Goal: Task Accomplishment & Management: Use online tool/utility

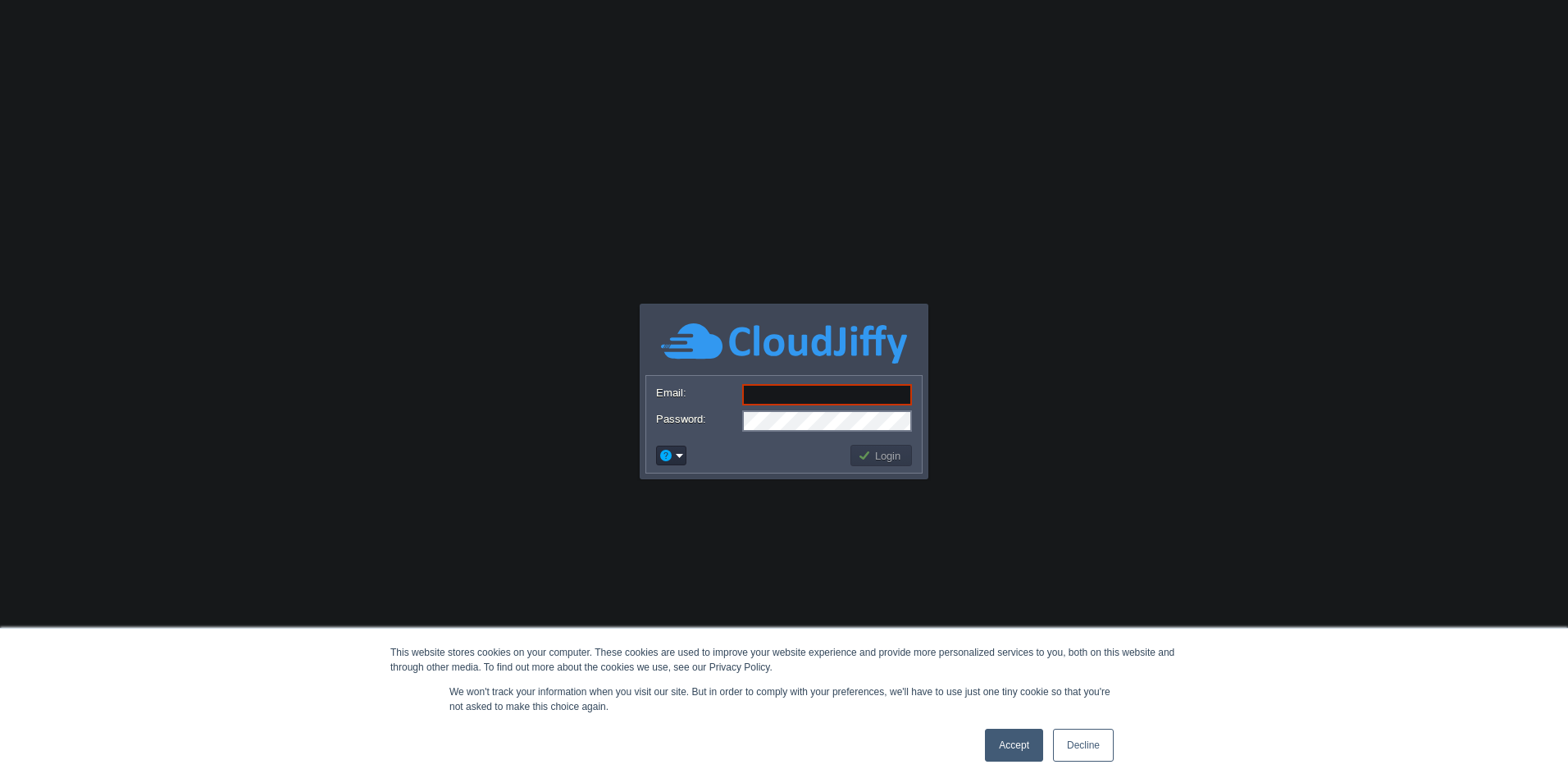
click at [832, 408] on form "Email: Password:" at bounding box center [784, 406] width 276 height 62
click at [832, 390] on input "Email:" at bounding box center [827, 395] width 169 height 22
paste input "[EMAIL_ADDRESS][DOMAIN_NAME]"
type input "[EMAIL_ADDRESS][DOMAIN_NAME]"
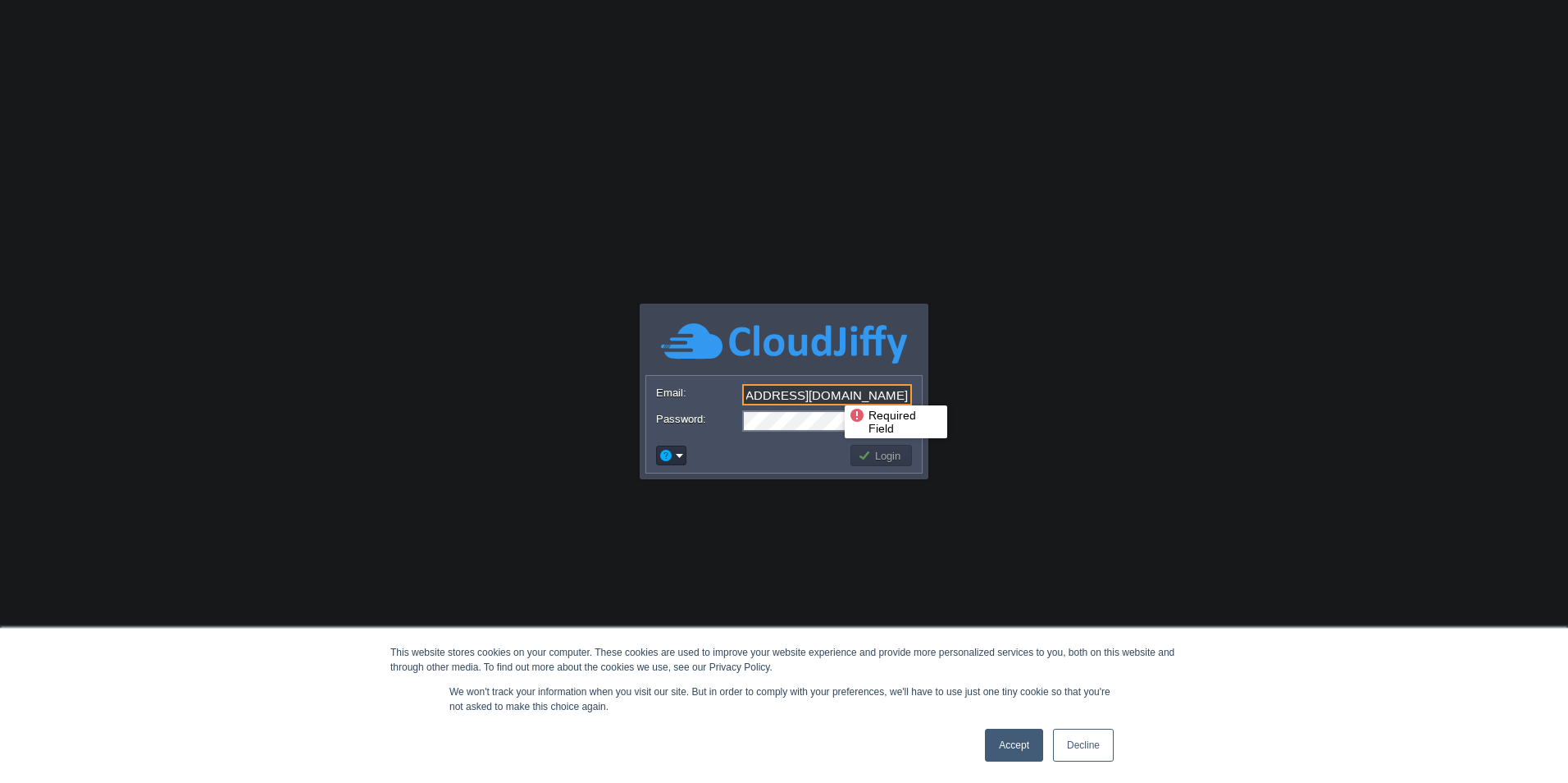
scroll to position [0, 0]
click at [870, 463] on td "Login" at bounding box center [881, 456] width 61 height 22
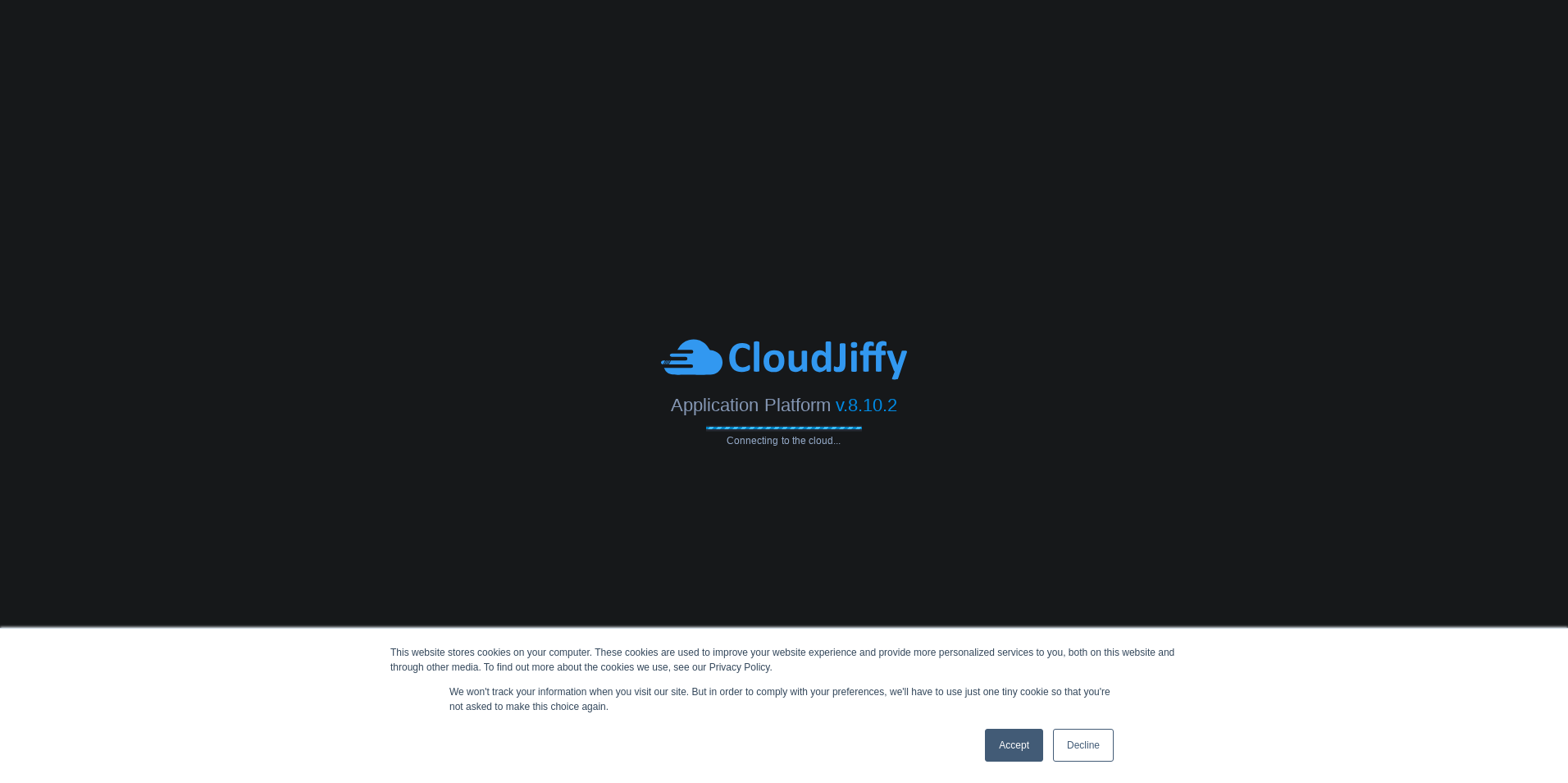
click at [1024, 749] on link "Accept" at bounding box center [1014, 745] width 59 height 32
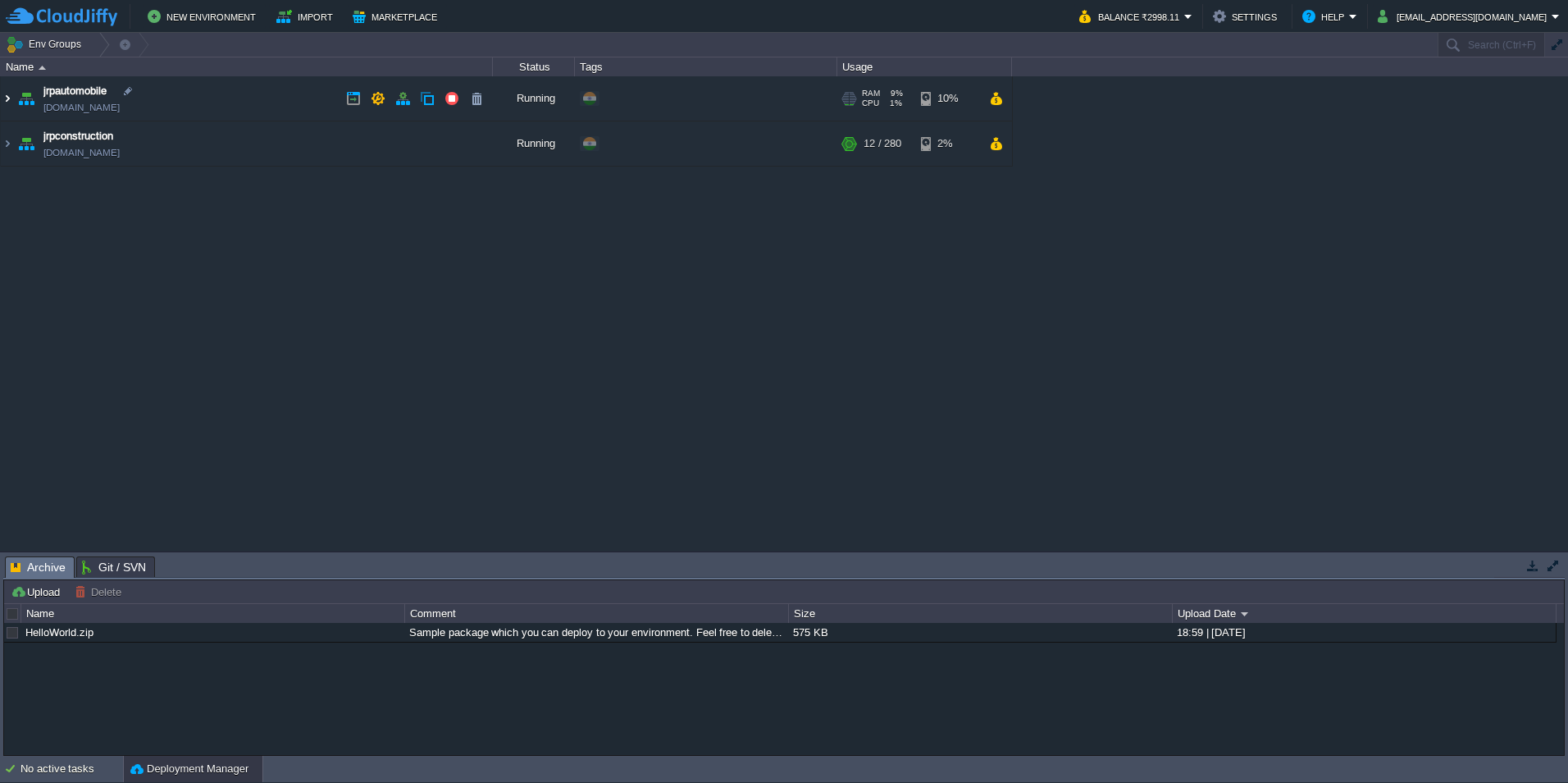
click at [7, 93] on img at bounding box center [7, 98] width 14 height 44
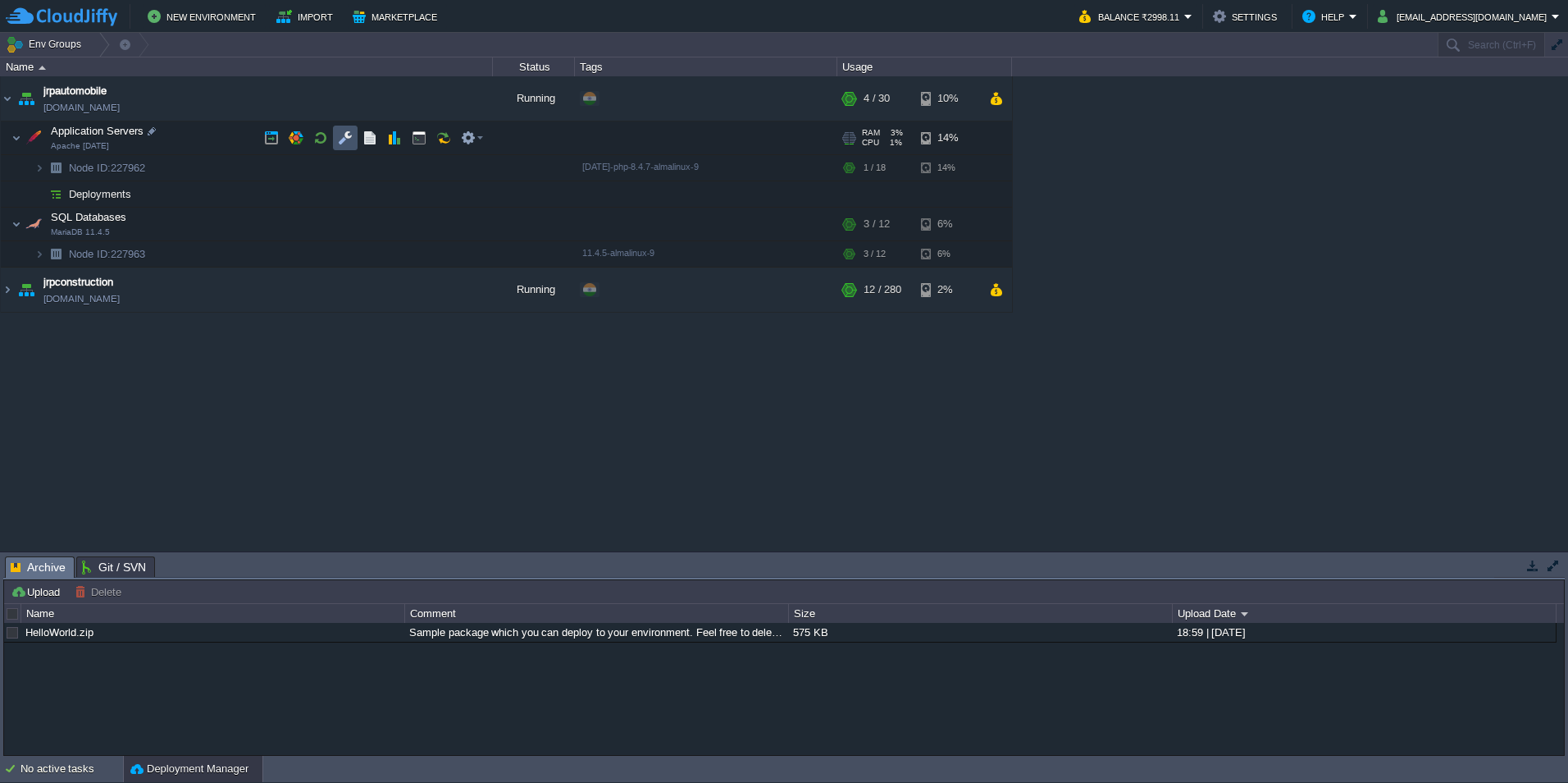
click at [341, 143] on button "button" at bounding box center [345, 138] width 14 height 14
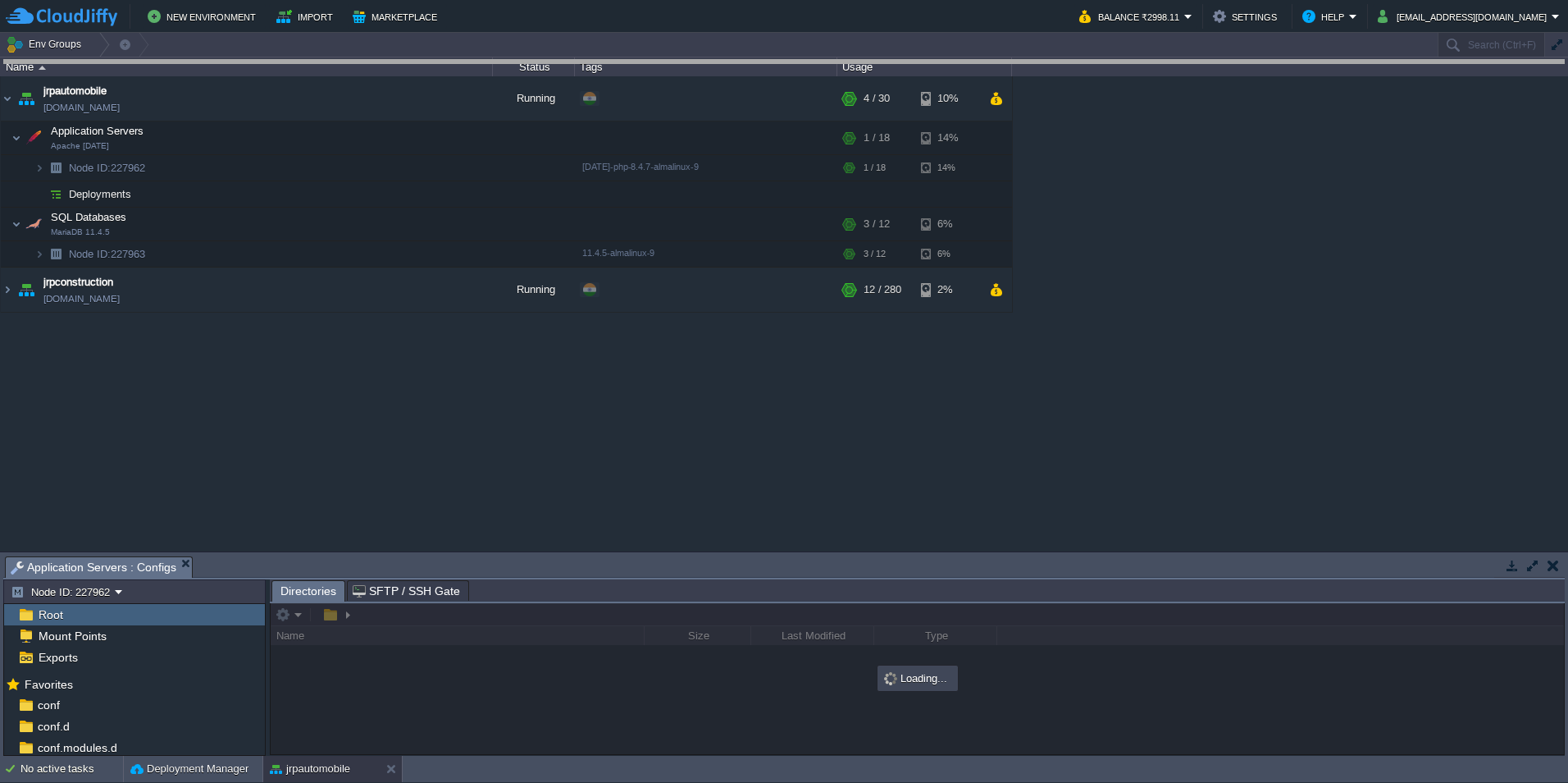
drag, startPoint x: 686, startPoint y: 575, endPoint x: 697, endPoint y: -60, distance: 635.1
click at [697, 0] on html "New Environment Import Marketplace Bonus ₹0.00 Upgrade Account Balance ₹2998.11…" at bounding box center [784, 391] width 1568 height 783
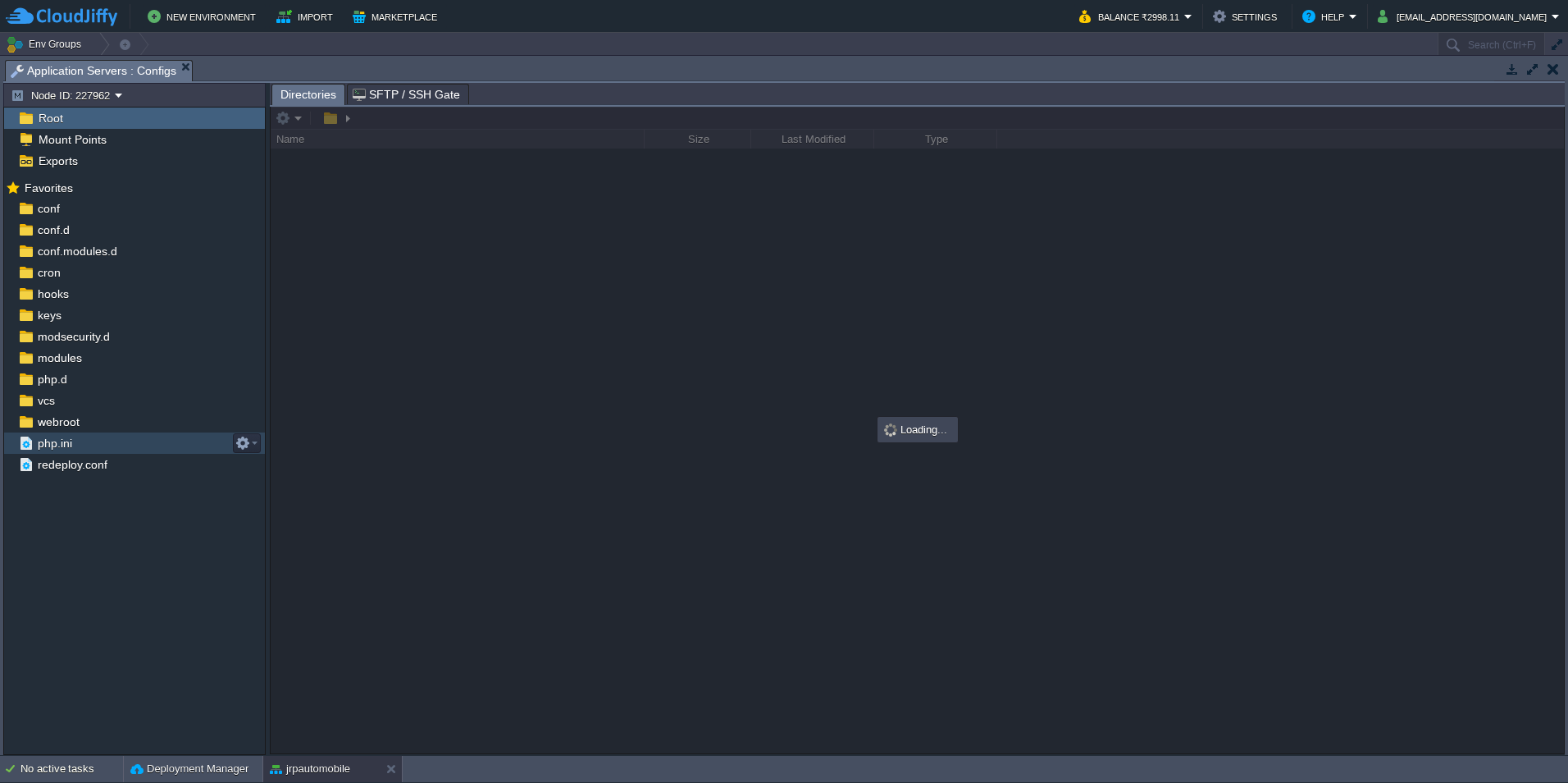
click at [75, 435] on div "php.ini" at bounding box center [135, 443] width 261 height 22
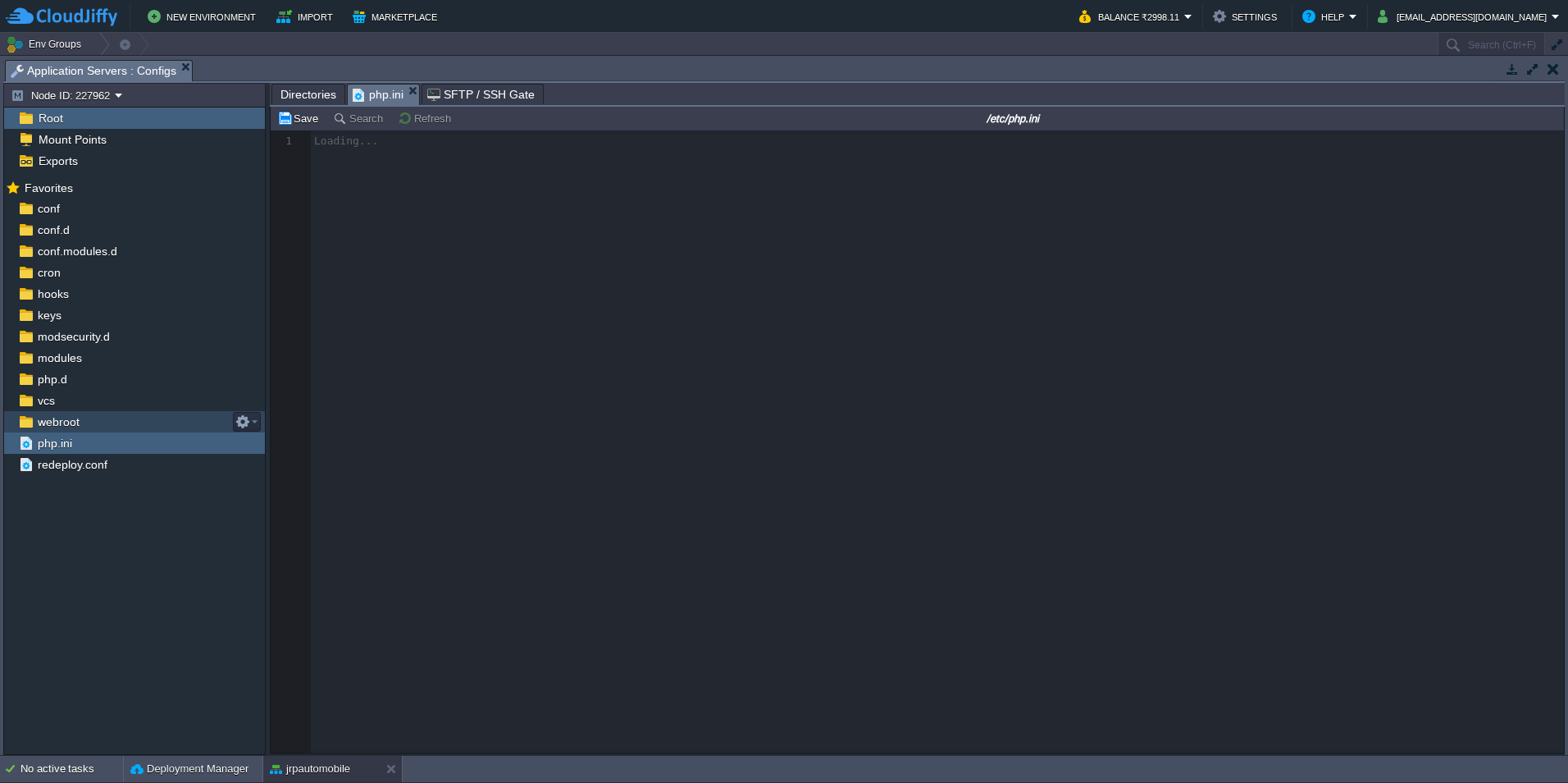
click at [78, 425] on span "webroot" at bounding box center [58, 422] width 48 height 14
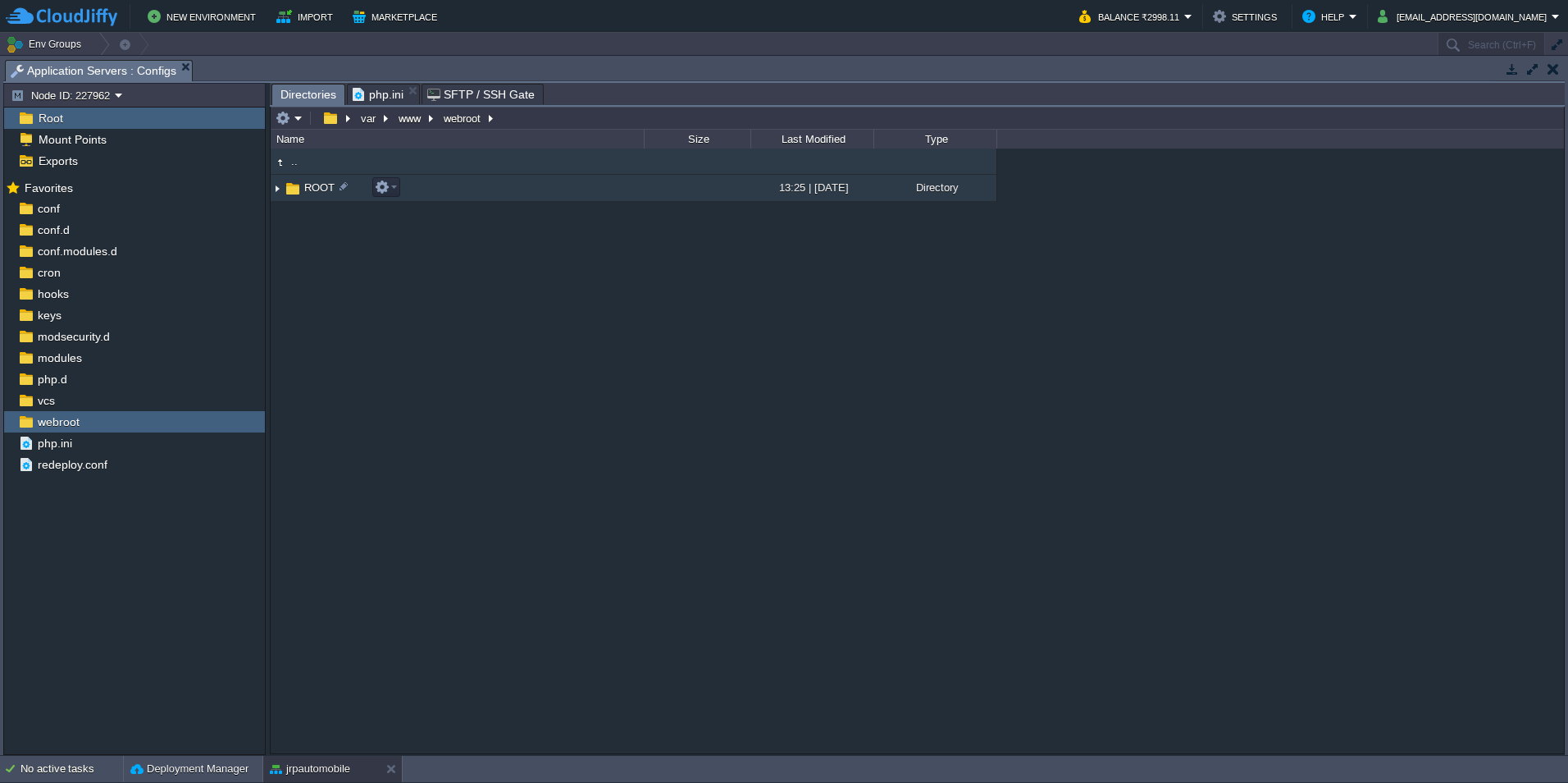
click at [272, 187] on img at bounding box center [276, 188] width 14 height 25
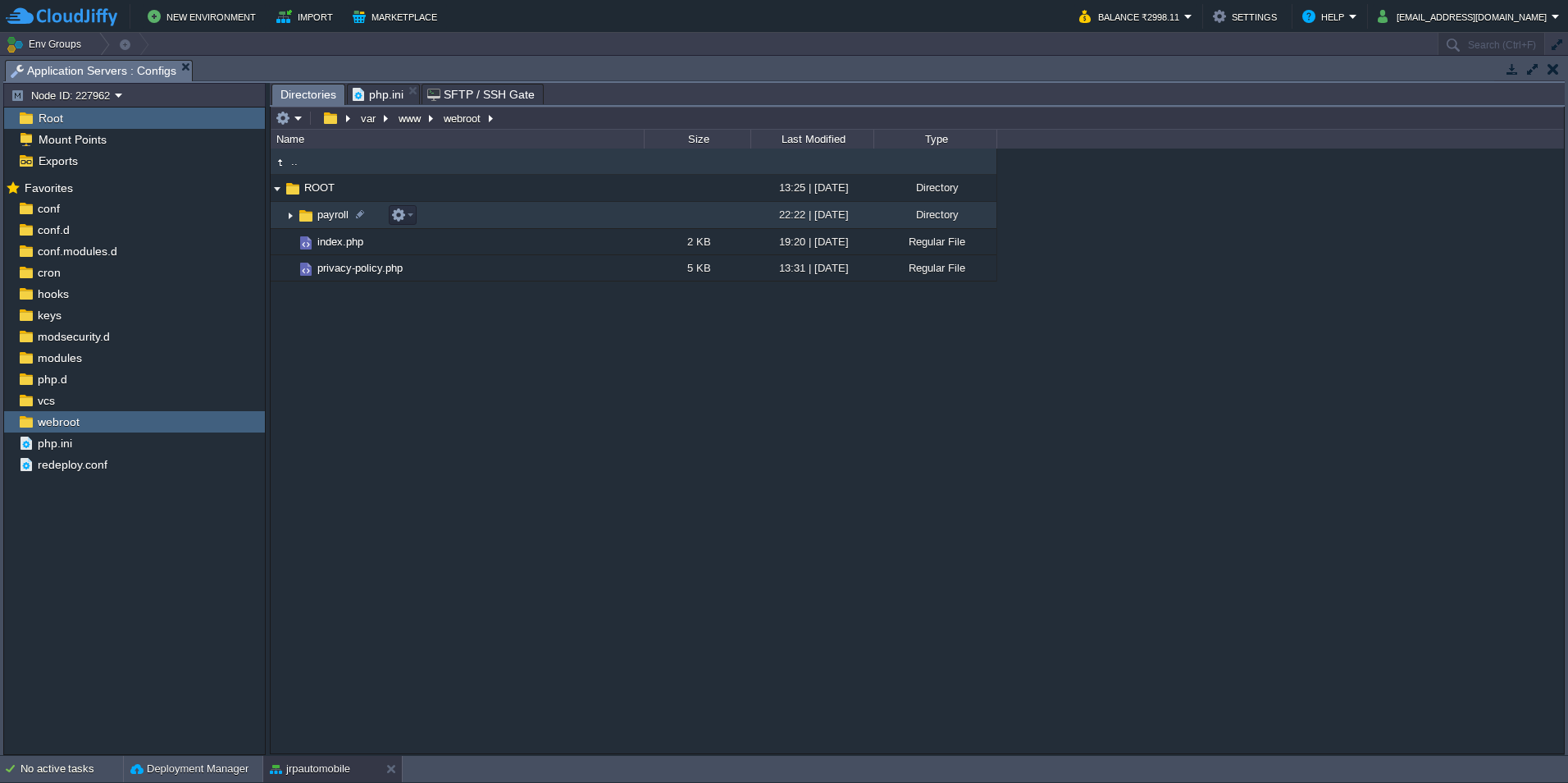
click at [288, 215] on img at bounding box center [290, 215] width 14 height 25
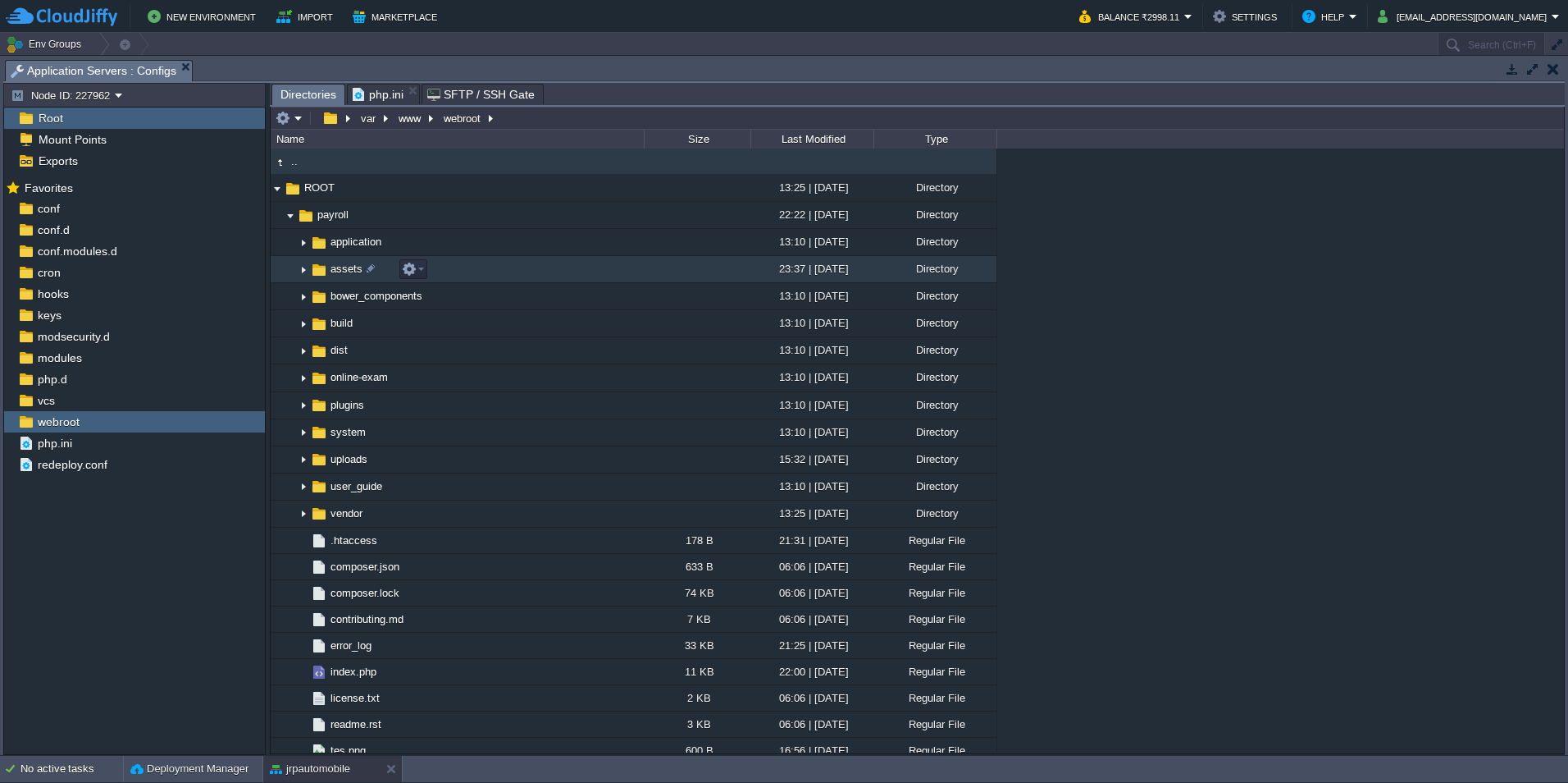
click at [304, 269] on img at bounding box center [304, 269] width 14 height 25
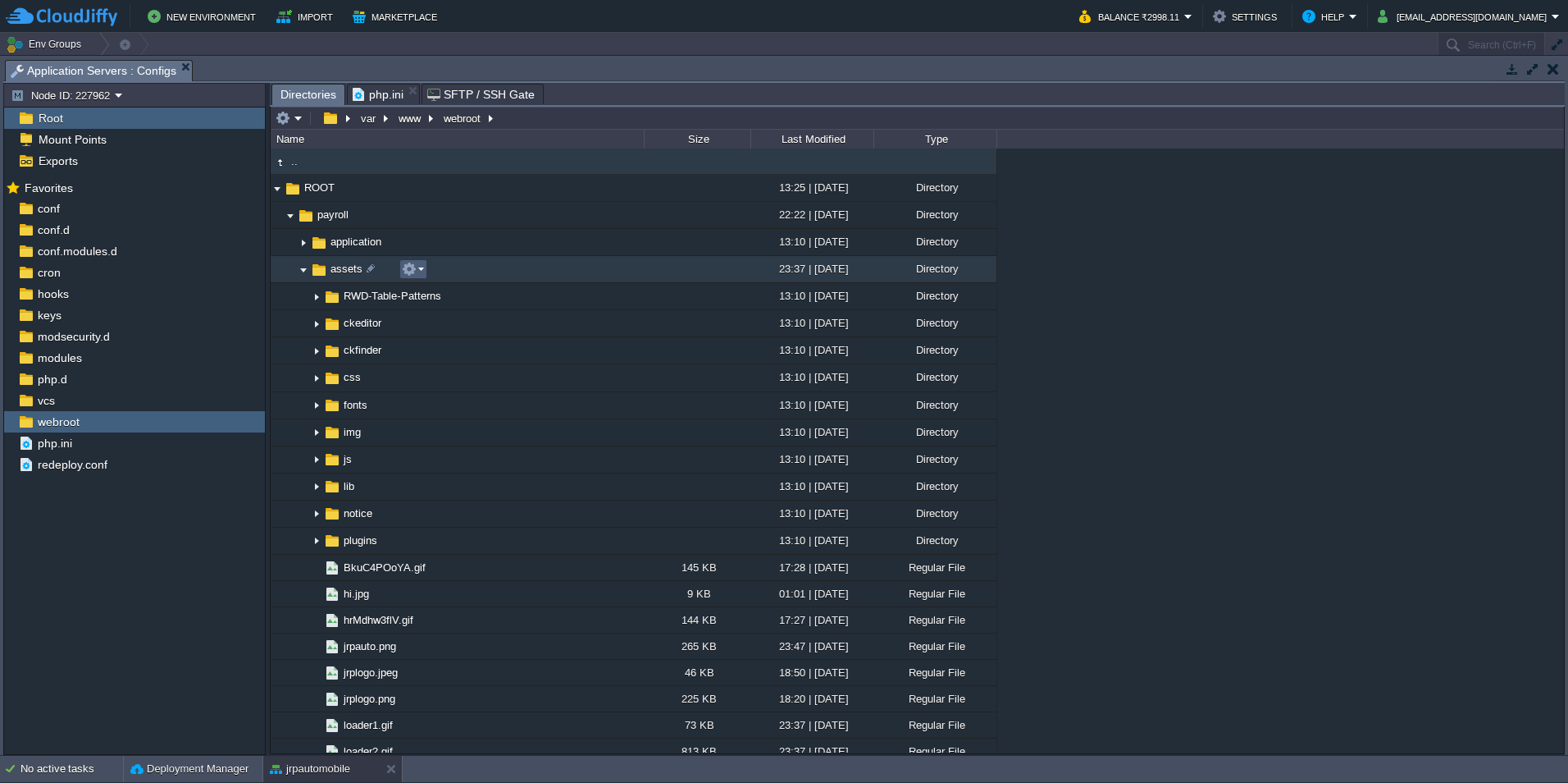
click at [417, 273] on em at bounding box center [412, 269] width 23 height 14
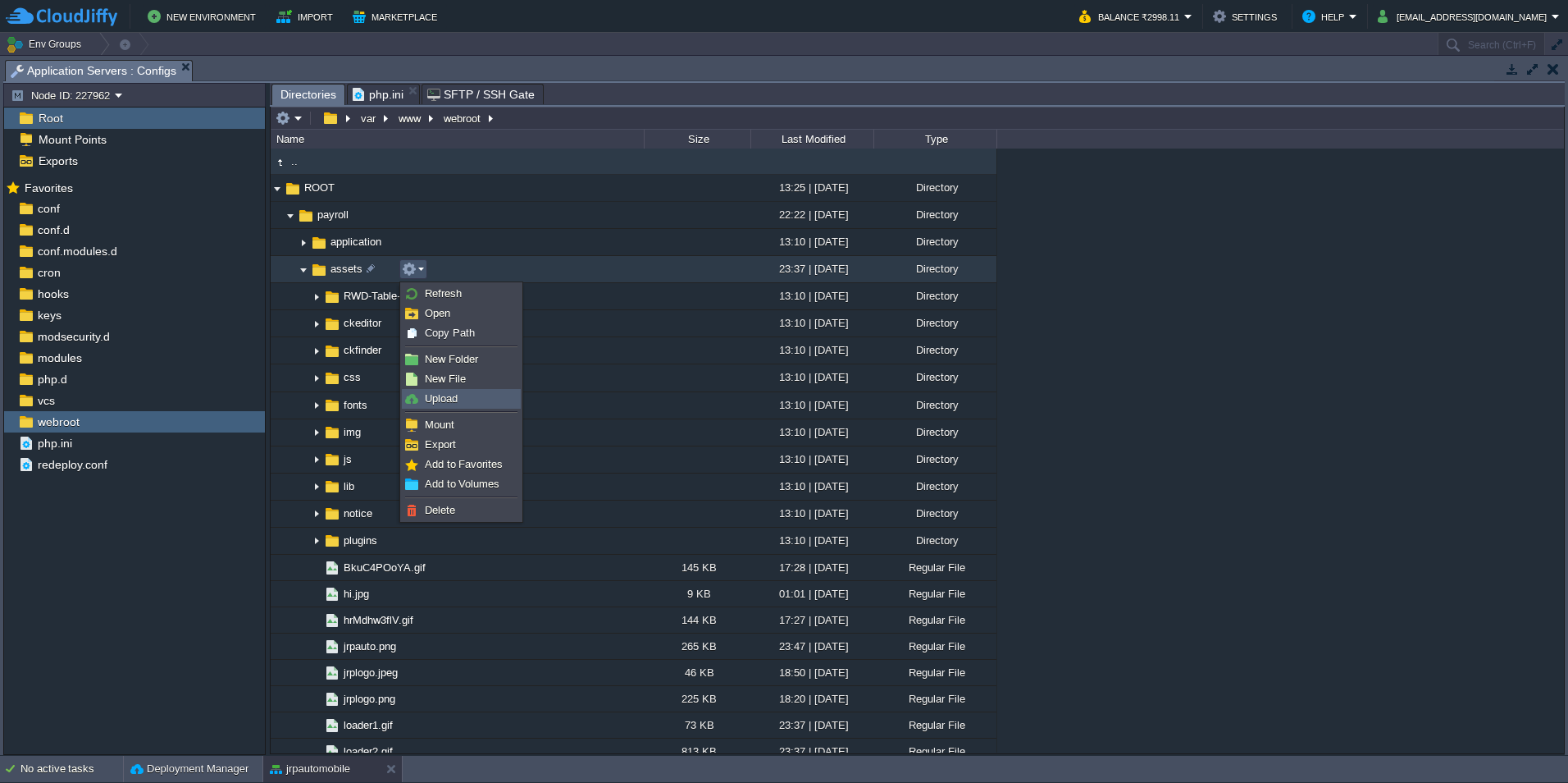
click at [434, 400] on span "Upload" at bounding box center [441, 398] width 32 height 13
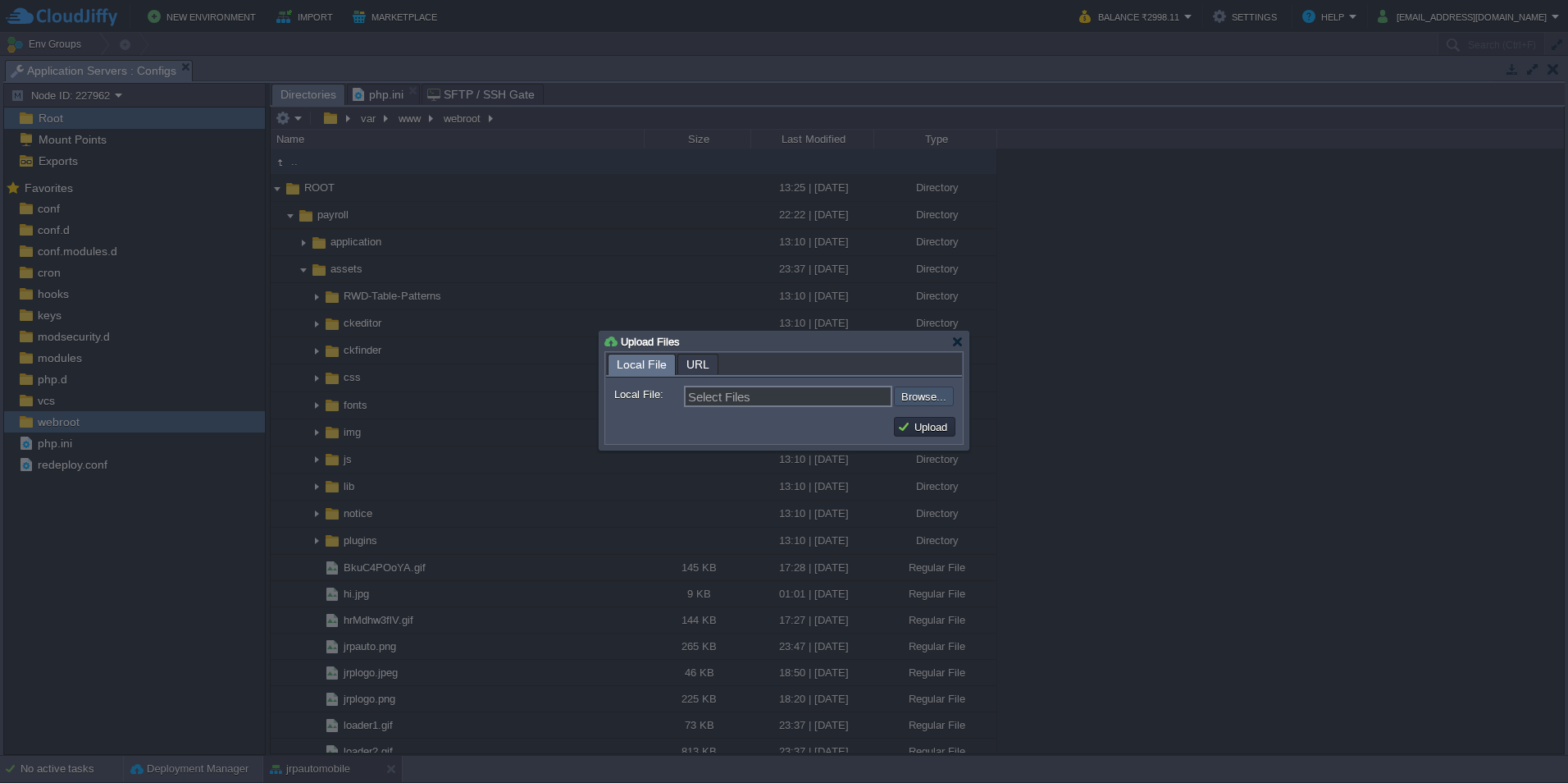
click at [906, 398] on input "file" at bounding box center [850, 396] width 207 height 20
type input "C:\fakepath\jrpautogif.gif"
type input "jrpautogif.gif, jrpautopng.png"
drag, startPoint x: 684, startPoint y: 400, endPoint x: 761, endPoint y: 389, distance: 77.8
click at [761, 389] on input "jrpautogif.gif, jrpautopng.png" at bounding box center [787, 396] width 208 height 22
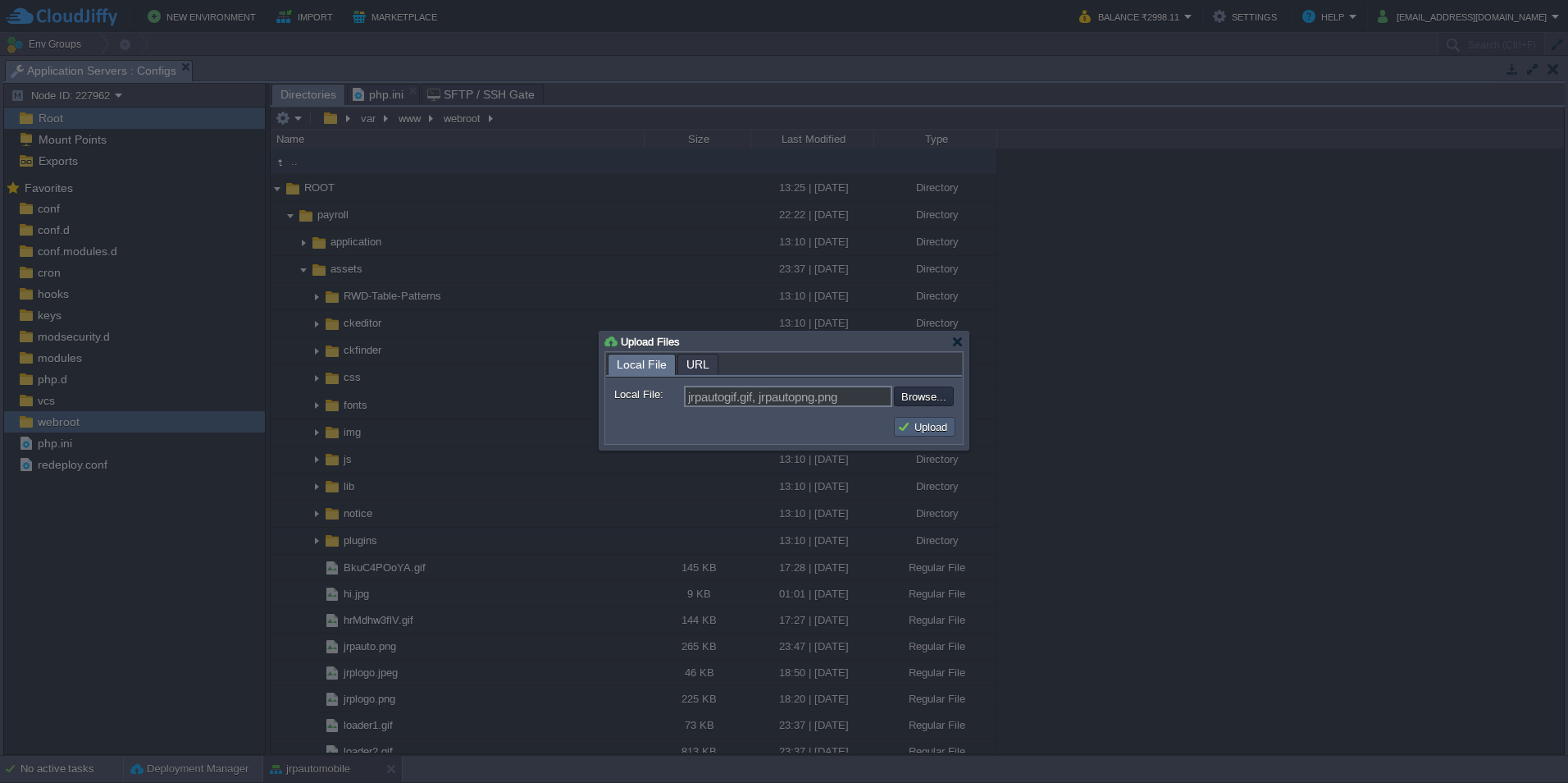
click at [922, 436] on td "Upload" at bounding box center [925, 427] width 61 height 20
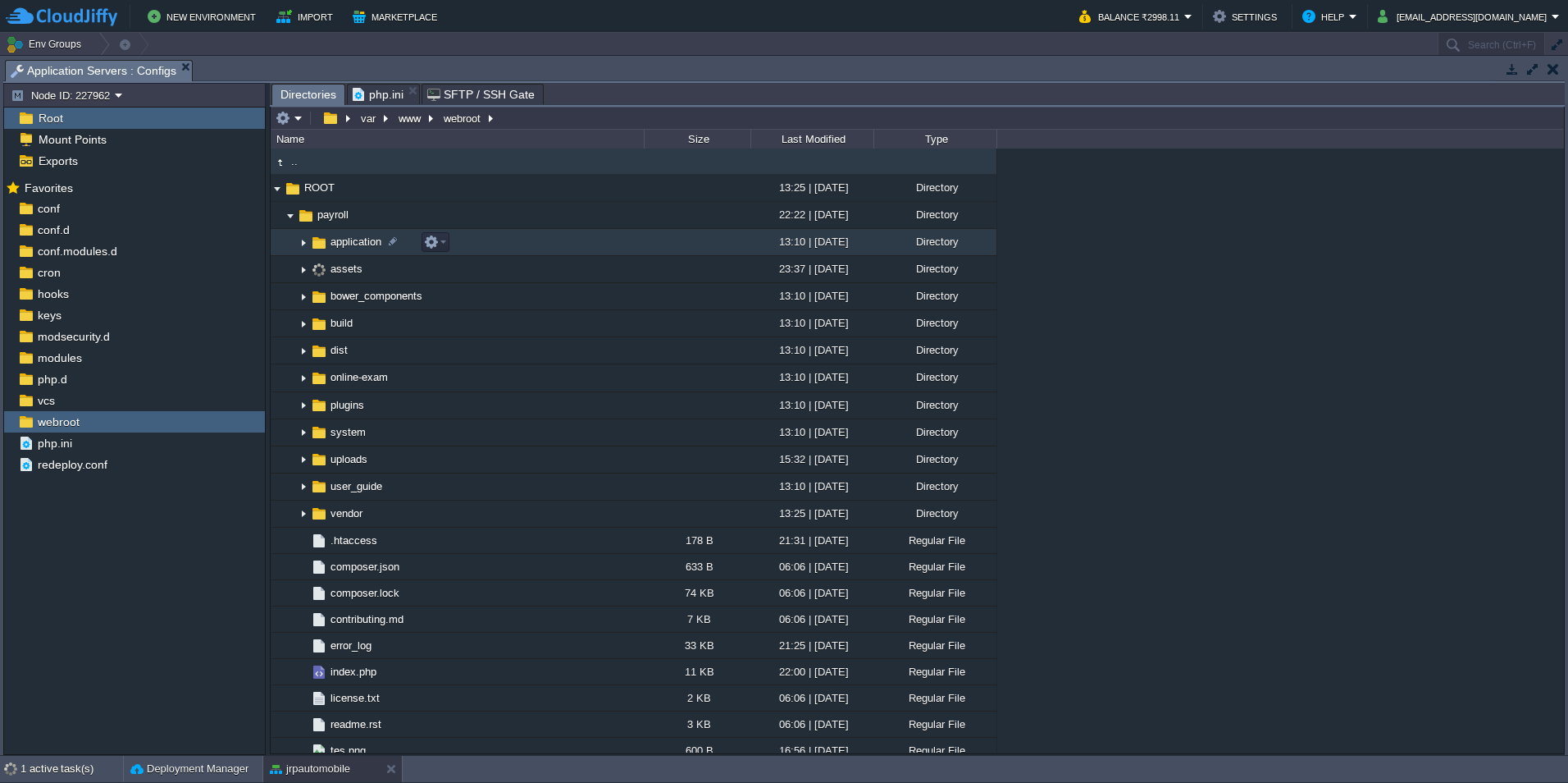
click at [305, 244] on img at bounding box center [304, 242] width 14 height 25
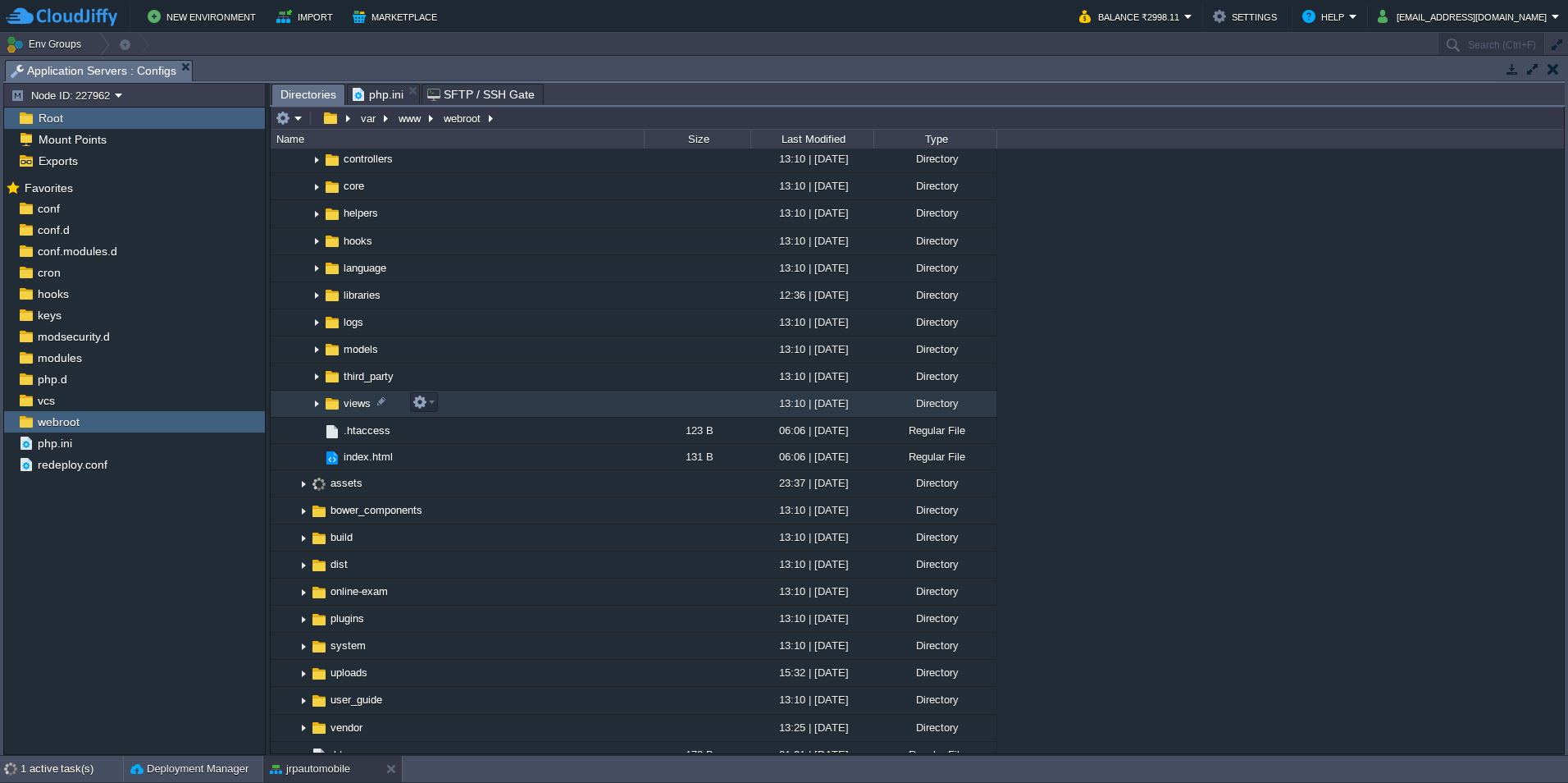
click at [317, 409] on img at bounding box center [316, 404] width 14 height 25
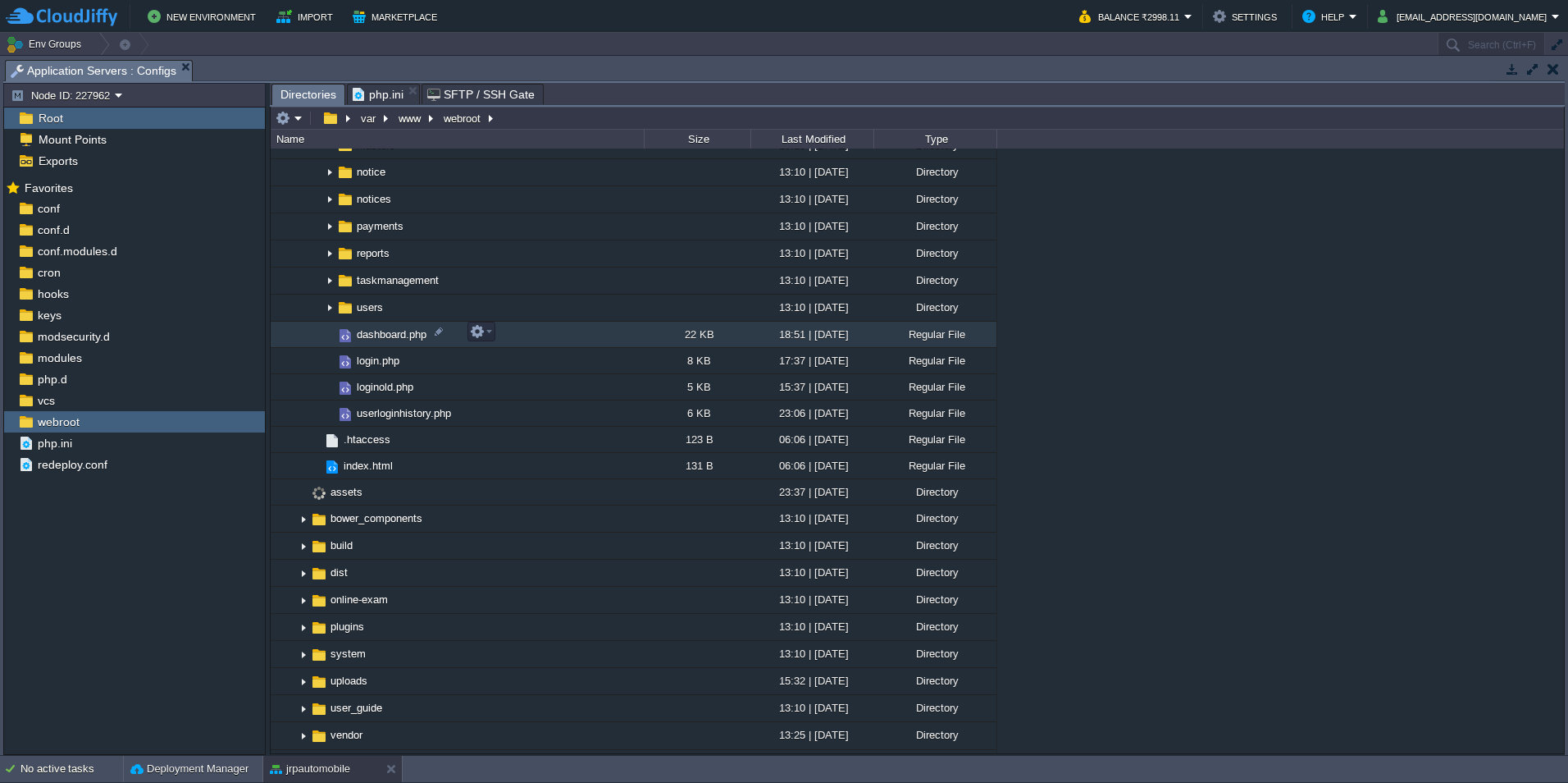
scroll to position [739, 0]
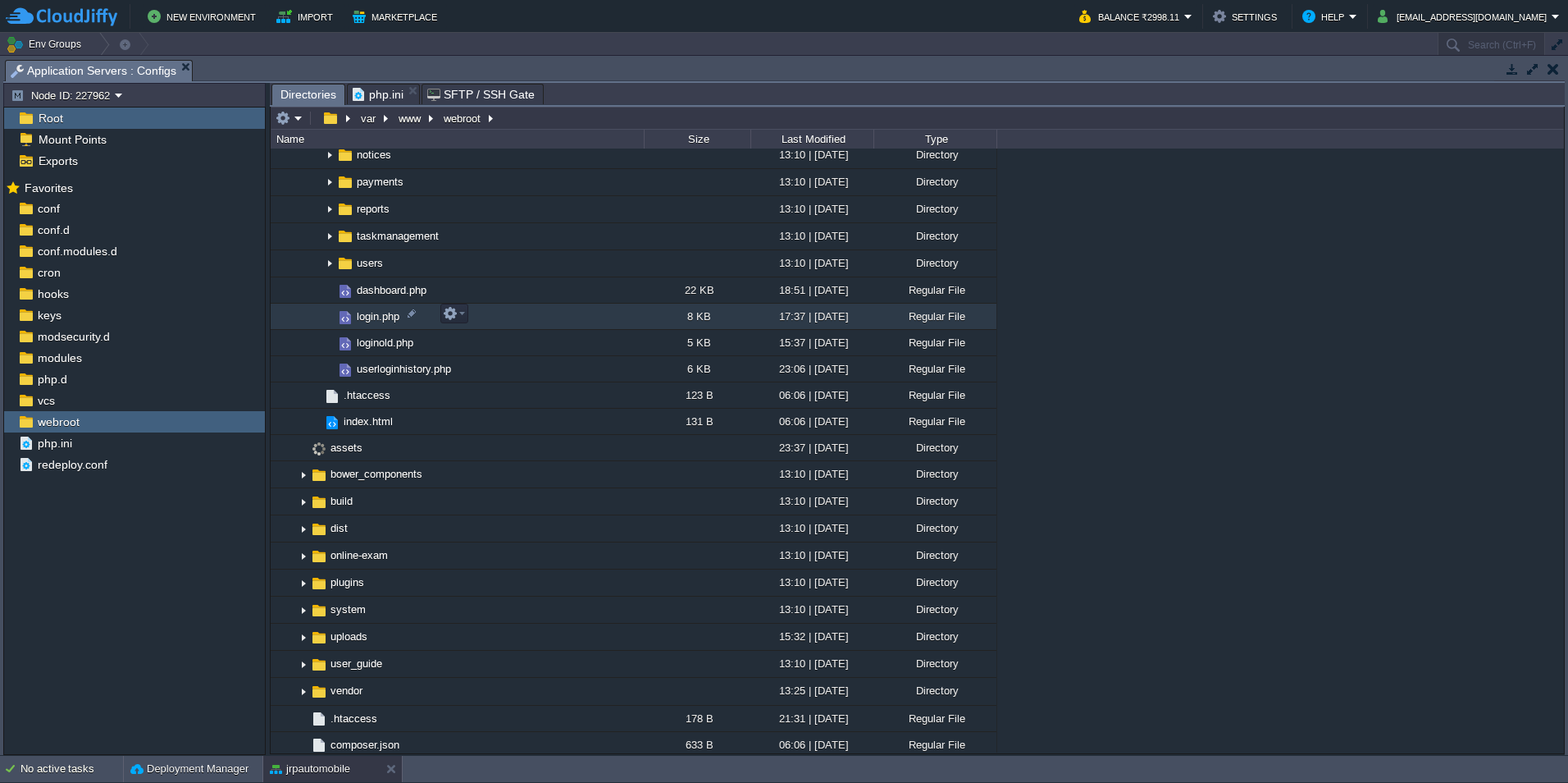
click at [374, 317] on span "login.php" at bounding box center [377, 315] width 48 height 14
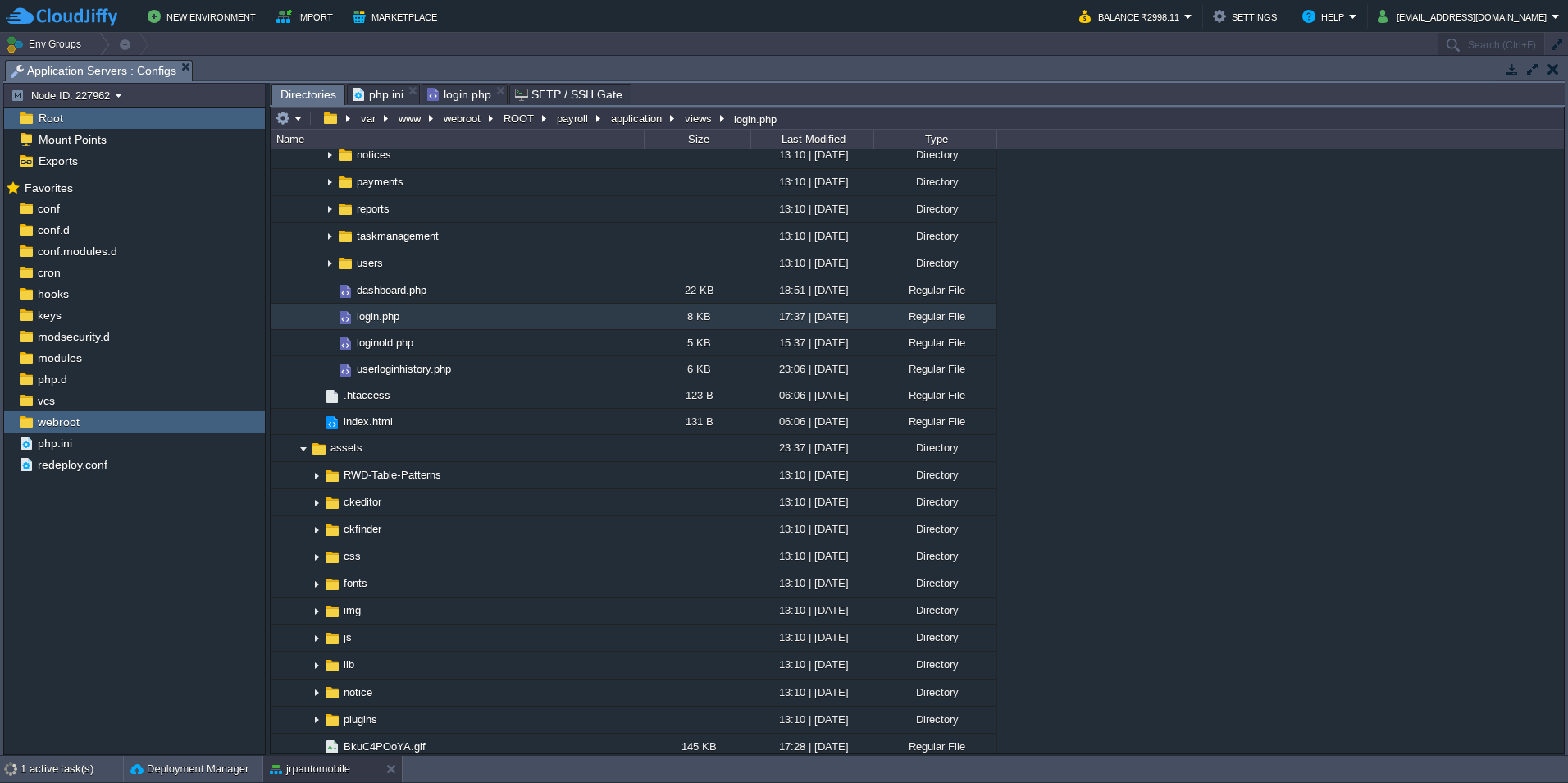
click at [290, 95] on span "Directories" at bounding box center [308, 95] width 56 height 21
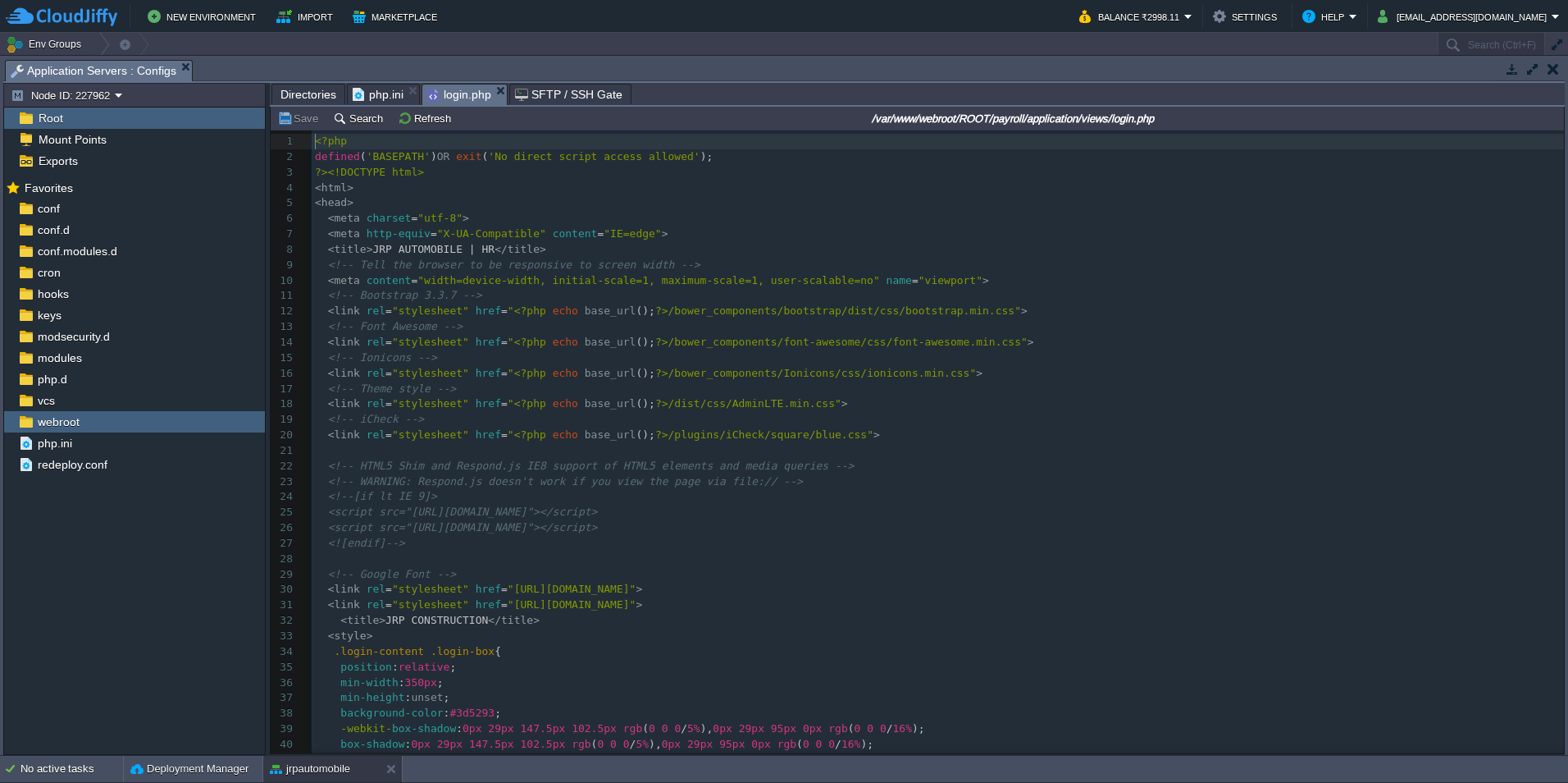
click at [465, 94] on span "login.php" at bounding box center [458, 95] width 64 height 21
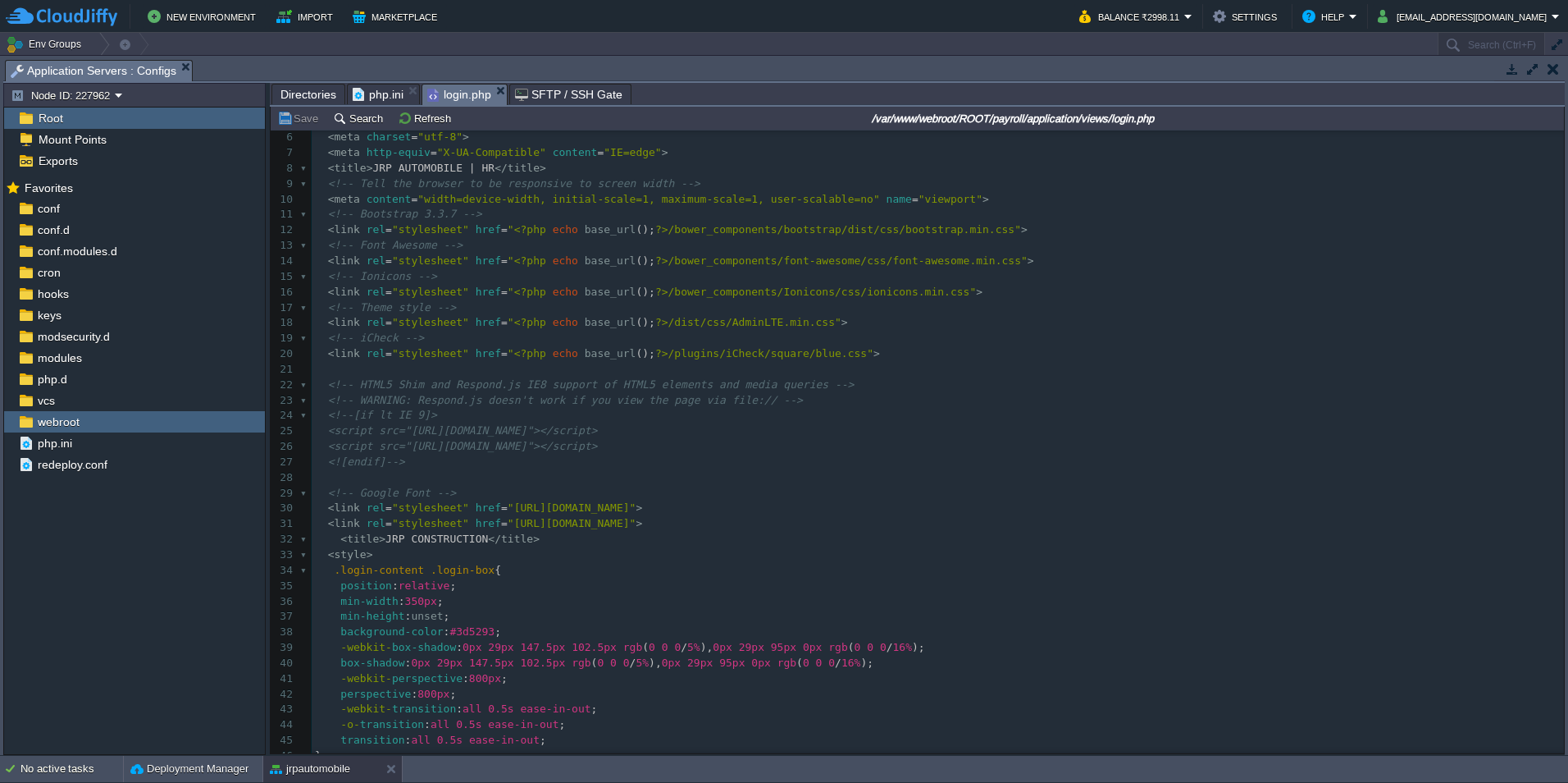
scroll to position [82, 0]
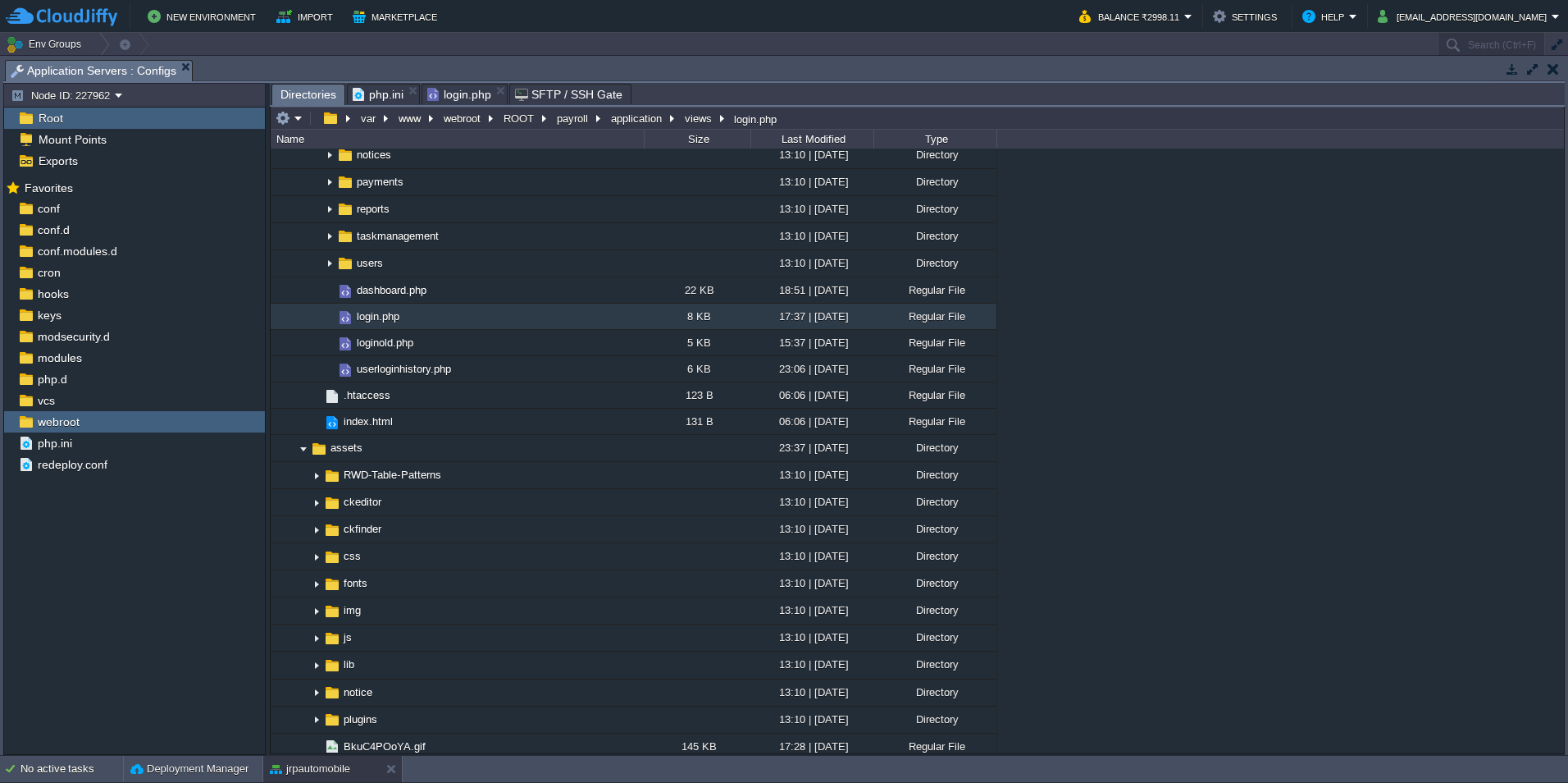
click at [324, 89] on span "Directories" at bounding box center [308, 95] width 56 height 21
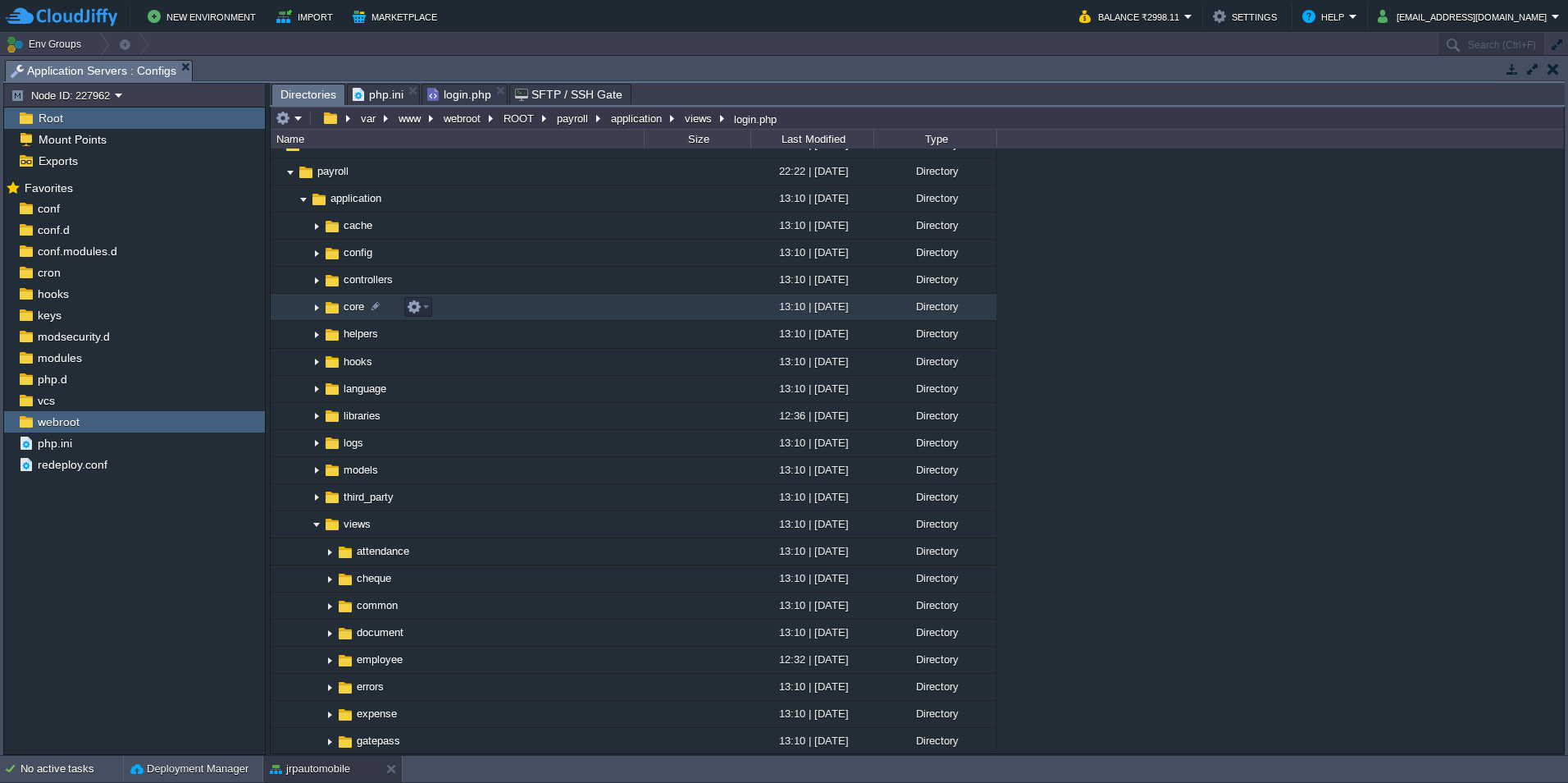
scroll to position [0, 0]
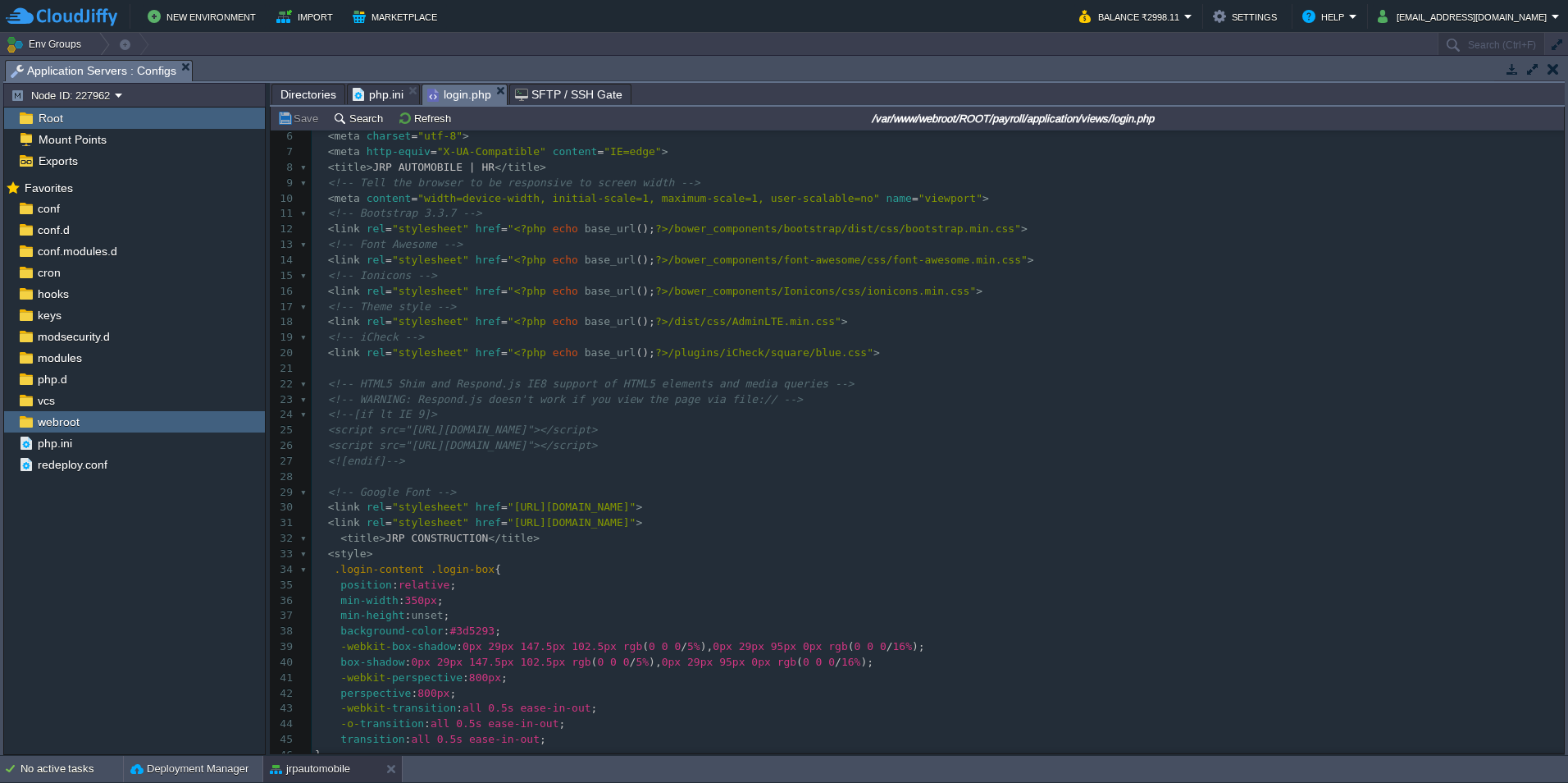
click at [460, 96] on span "login.php" at bounding box center [458, 95] width 64 height 21
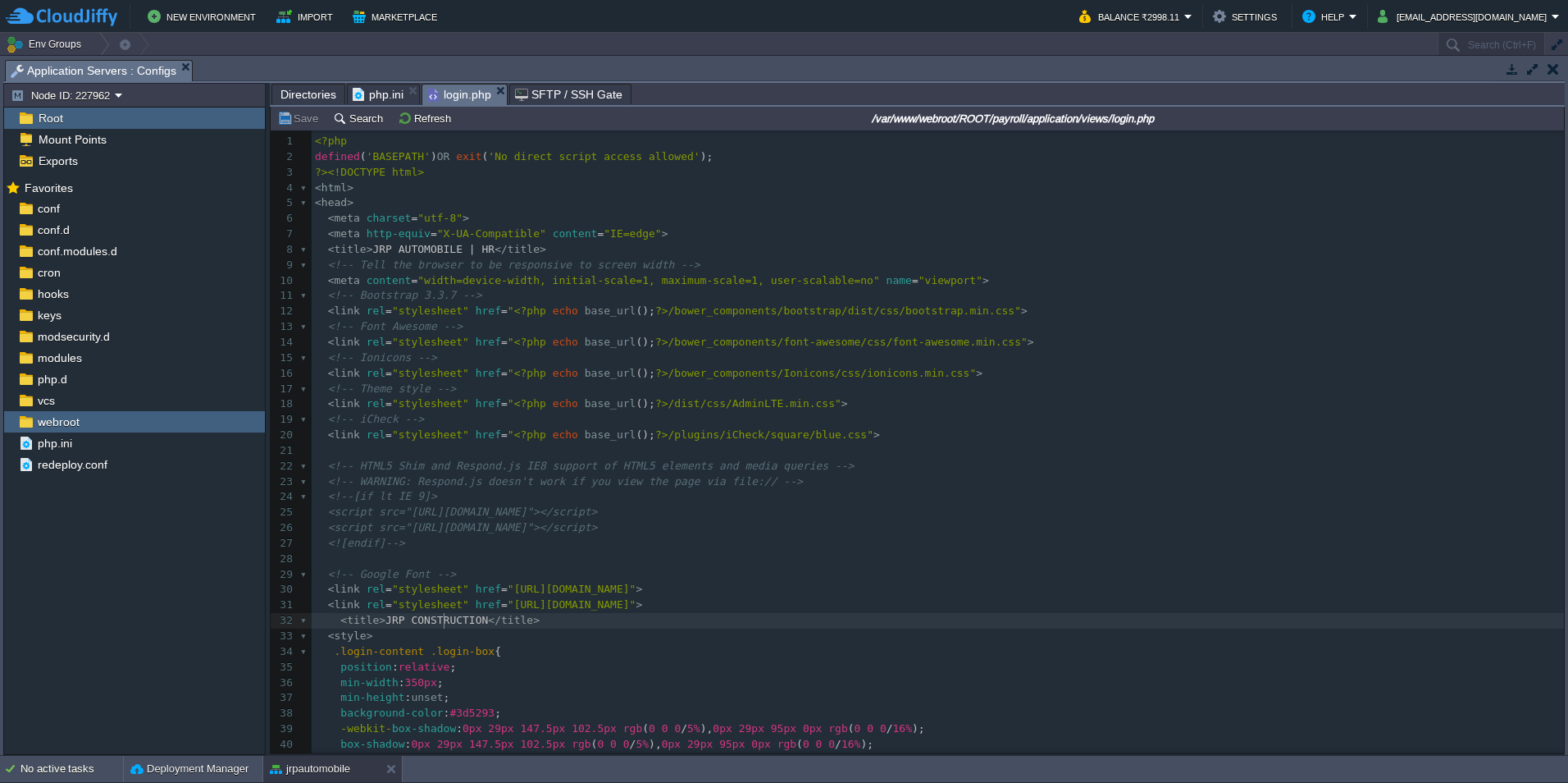
click at [443, 617] on span "JRP CONSTRUCTION" at bounding box center [437, 620] width 103 height 13
type textarea "CONSTRUCTION"
click at [421, 248] on div "x 1 <?php 2 defined ( 'BASEPATH' ) OR exit ( 'No direct script access allowed' …" at bounding box center [938, 566] width 1252 height 866
type textarea "AUTOMOBILE"
click at [448, 624] on span "JRP CONSTRUCTION" at bounding box center [437, 620] width 103 height 13
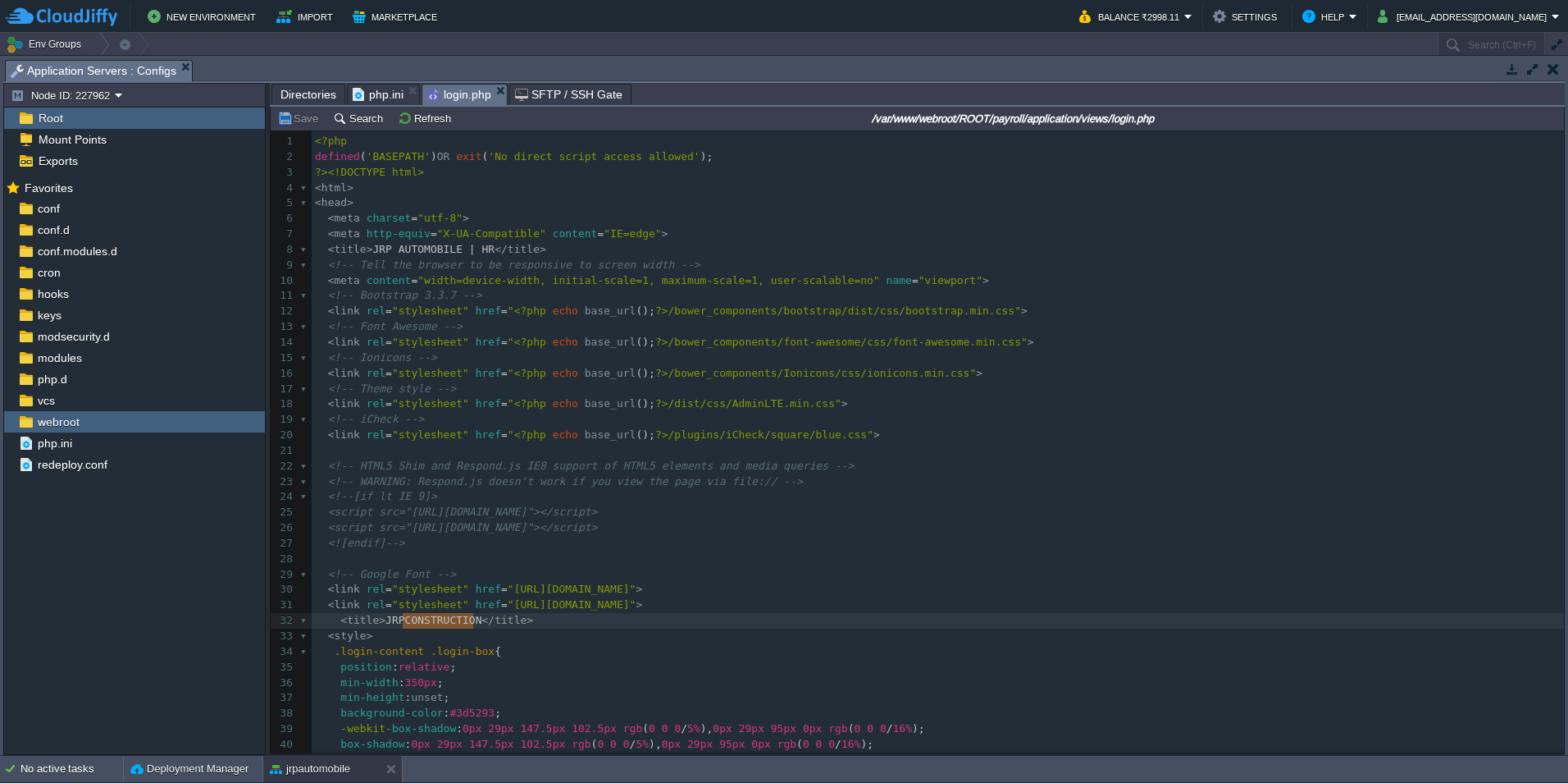
paste textarea "S"
type textarea "S"
click at [447, 247] on span "JRP AUTOMOBILE | HR" at bounding box center [433, 250] width 122 height 13
type textarea "S"
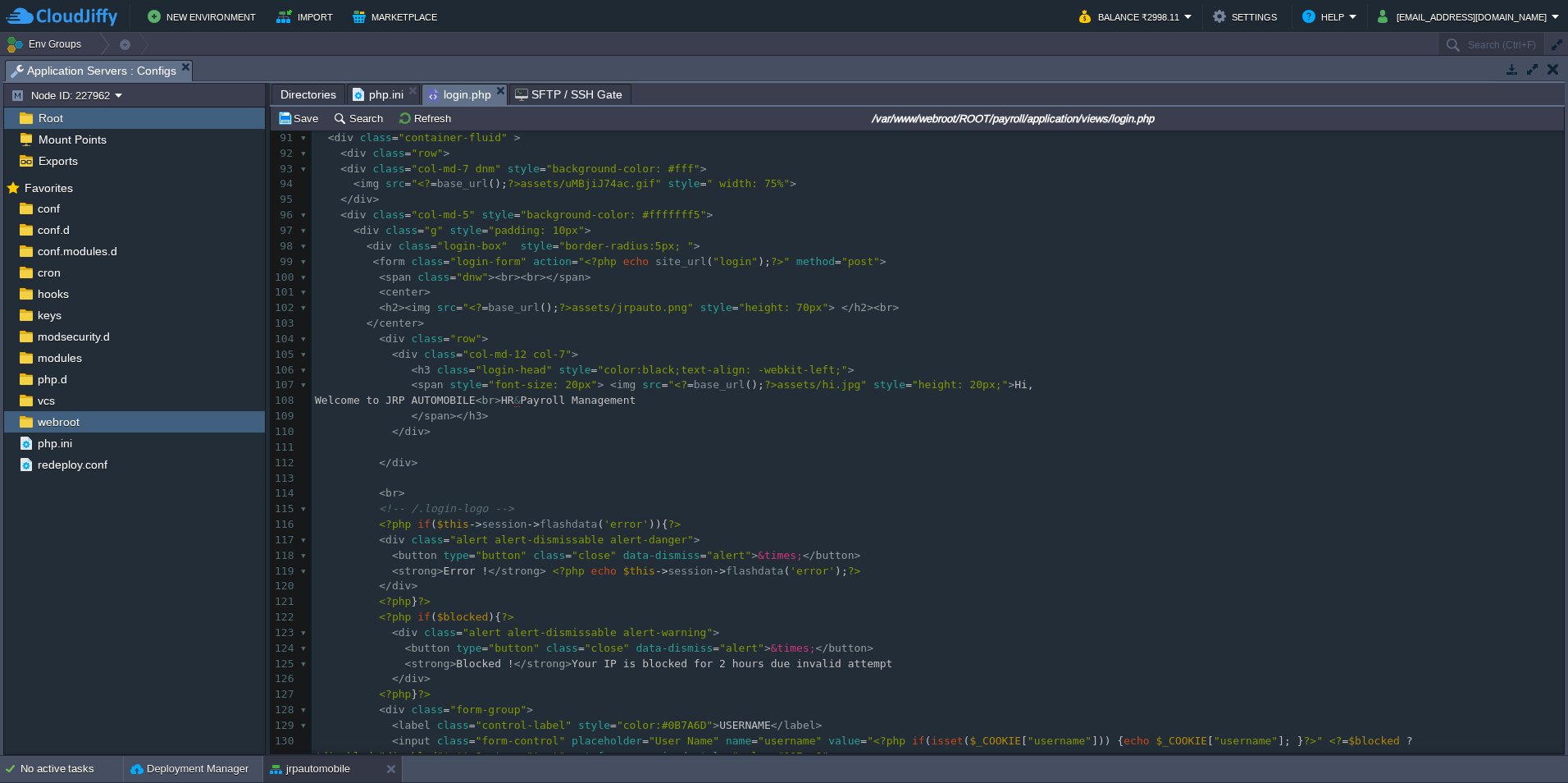
type textarea "jrpauto"
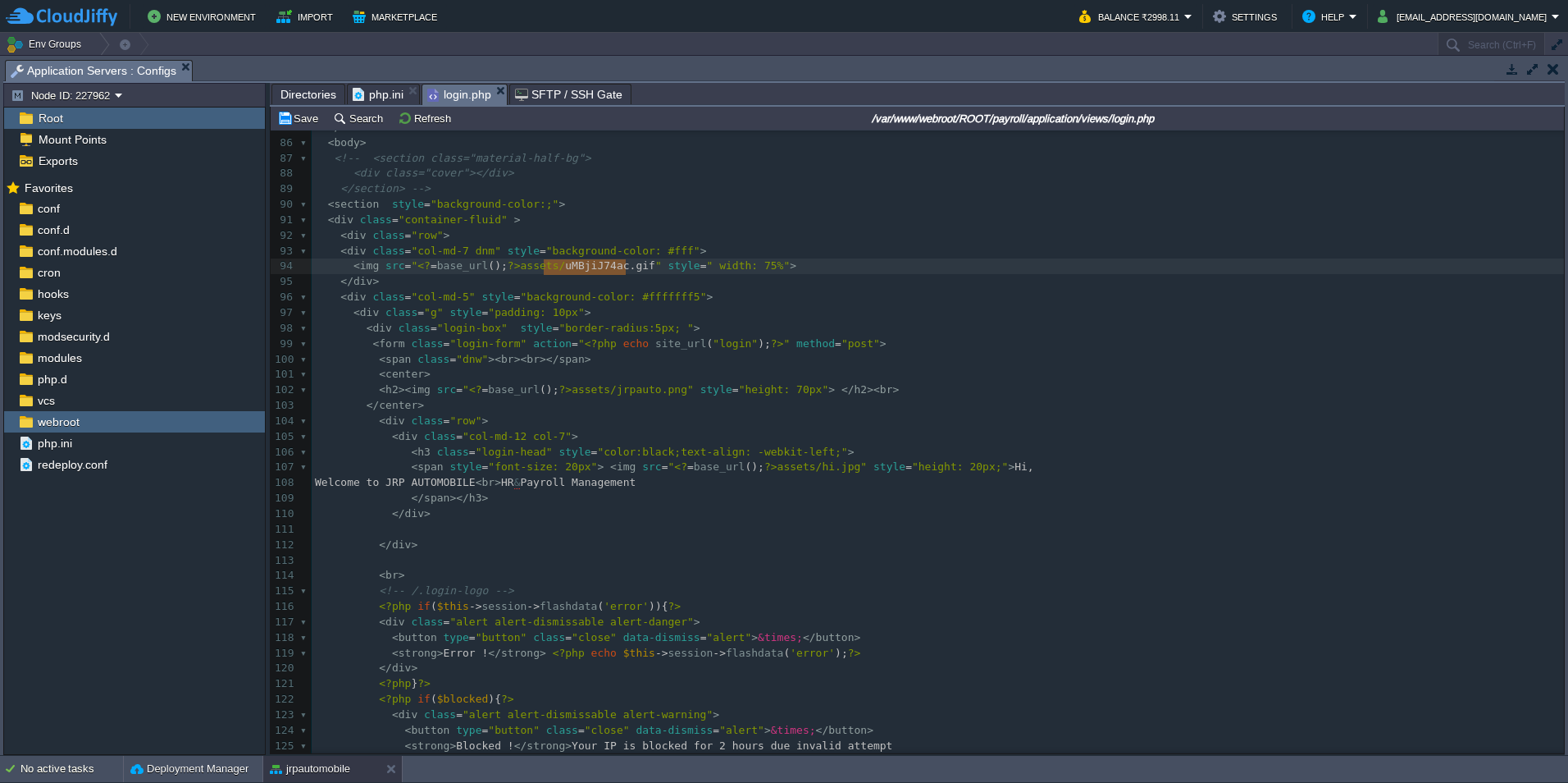
drag, startPoint x: 545, startPoint y: 273, endPoint x: 626, endPoint y: 269, distance: 81.1
type textarea "uMBjiJ74ac.gif"
click at [586, 270] on span "assets/uMBjiJ74ac.gif"" at bounding box center [591, 266] width 141 height 13
type textarea "jrpautogif"
type textarea "100"
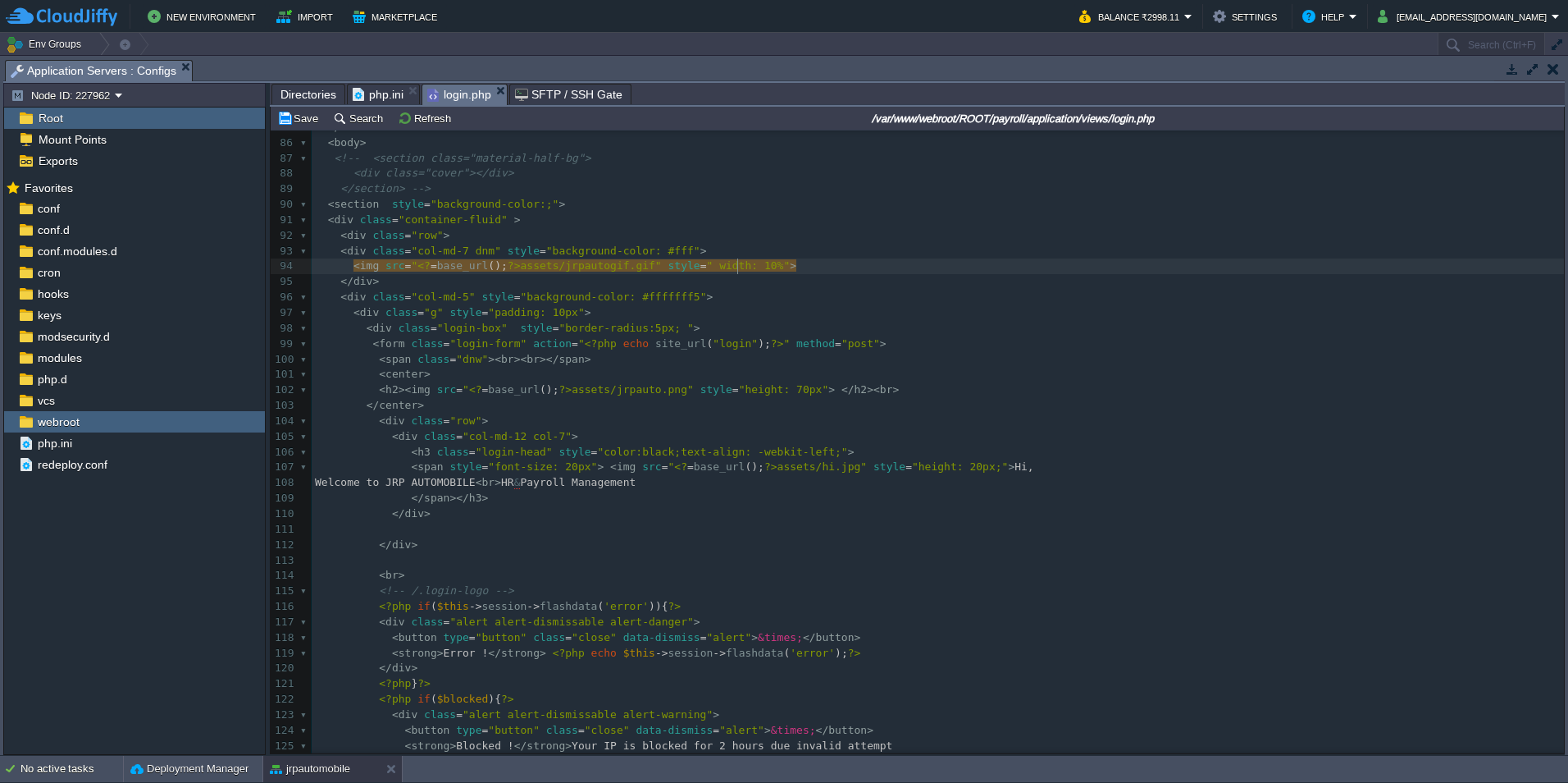
scroll to position [5, 16]
click at [748, 252] on pre "< div class = "col-md-7 dnm" style = "background-color: #fff" >" at bounding box center [938, 250] width 1252 height 15
type textarea ";height:100%"
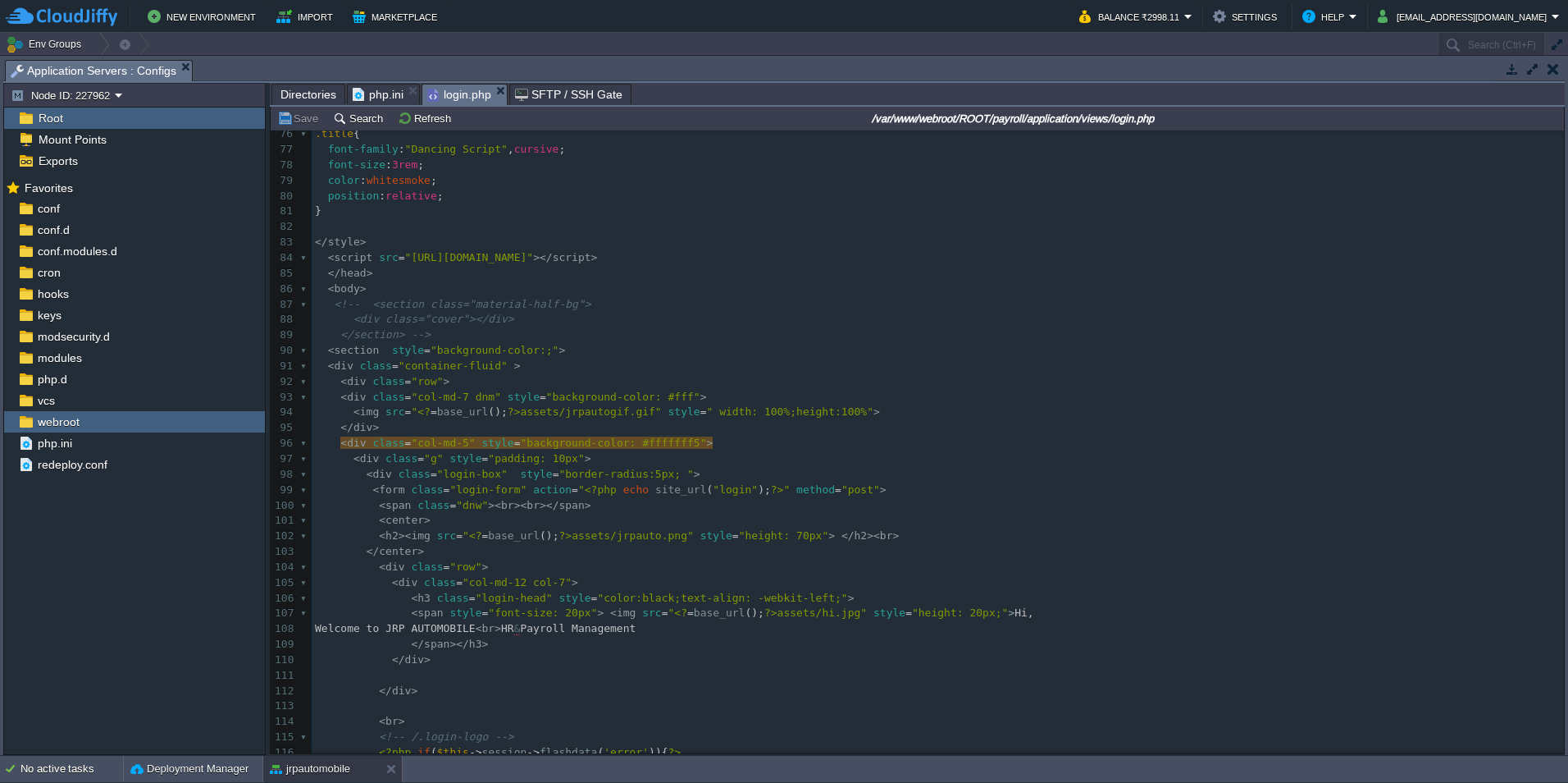
scroll to position [1150, 0]
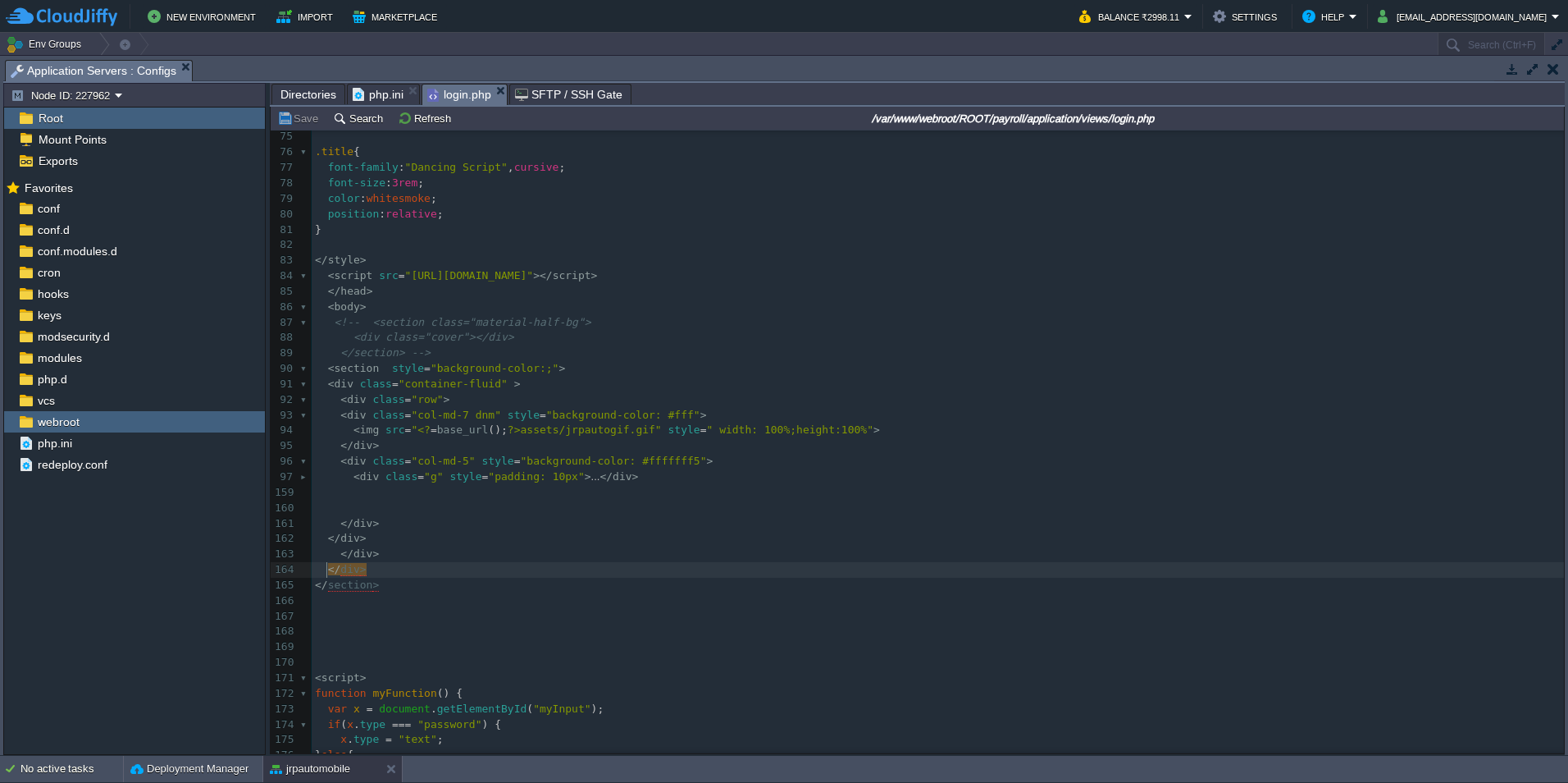
type textarea "</div>"
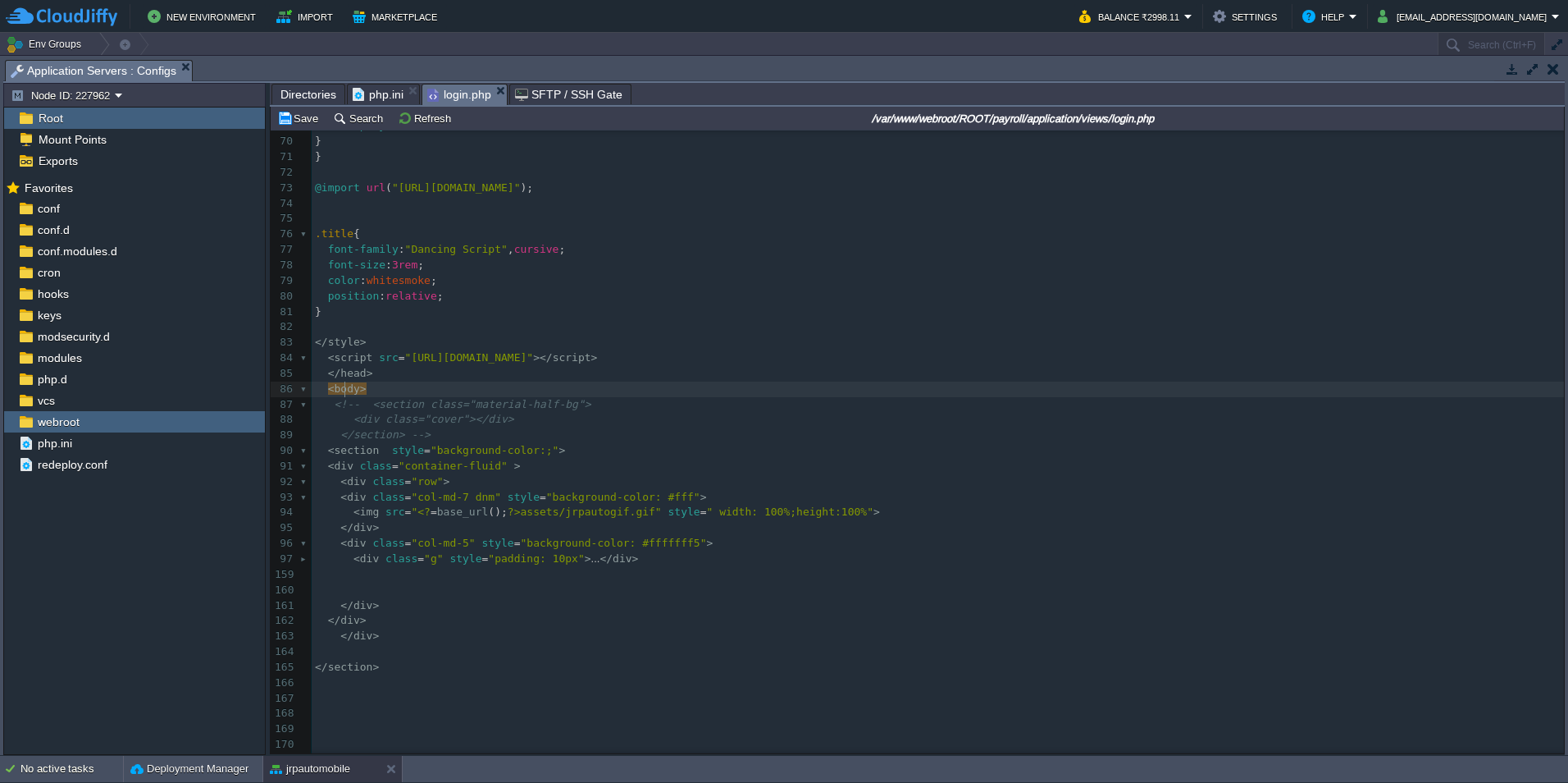
scroll to position [1192, 0]
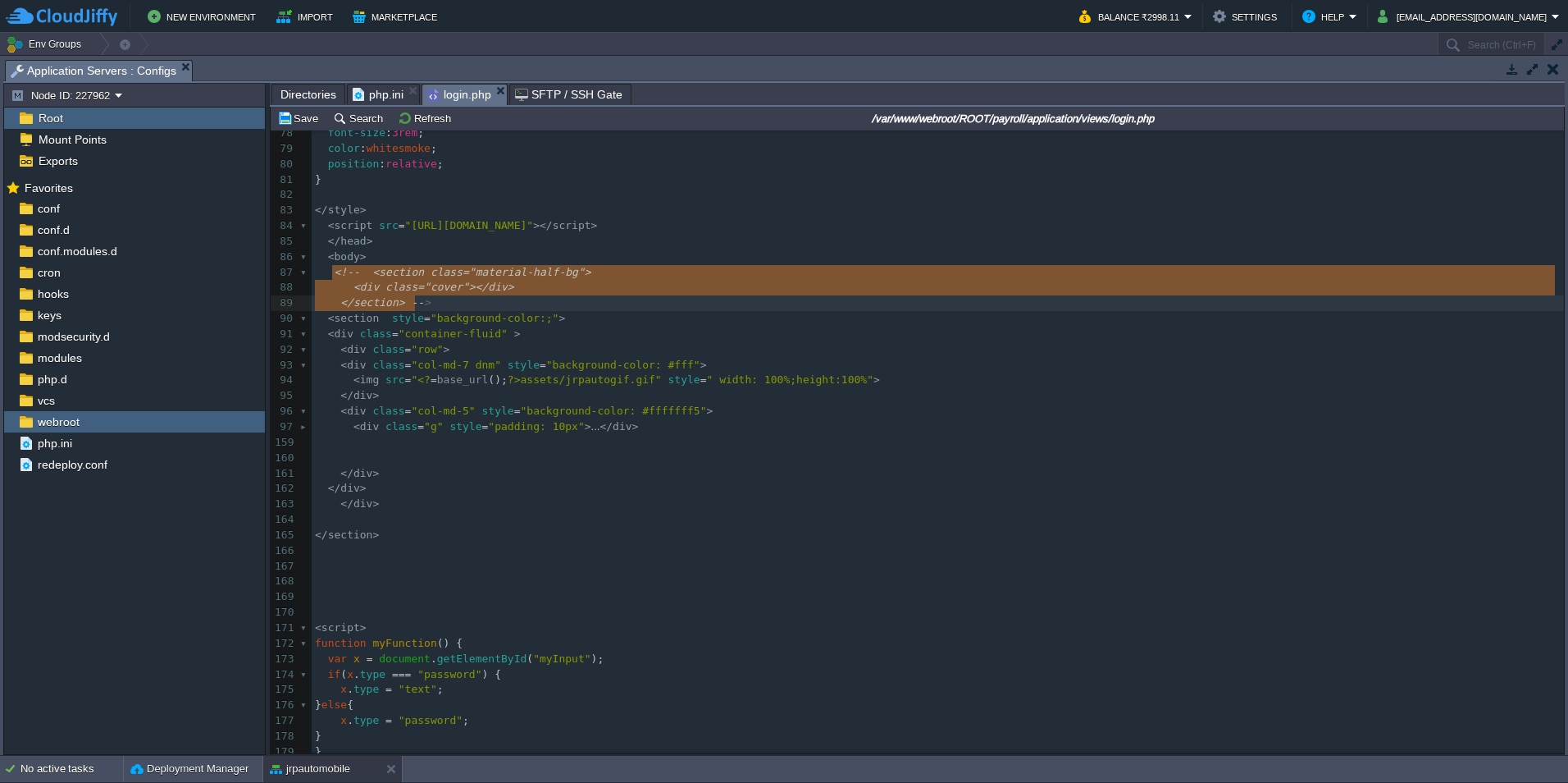
type textarea "<!-- <section class="material-half-bg"> <div class="cover"></div> </section> -->"
drag, startPoint x: 334, startPoint y: 277, endPoint x: 440, endPoint y: 304, distance: 109.4
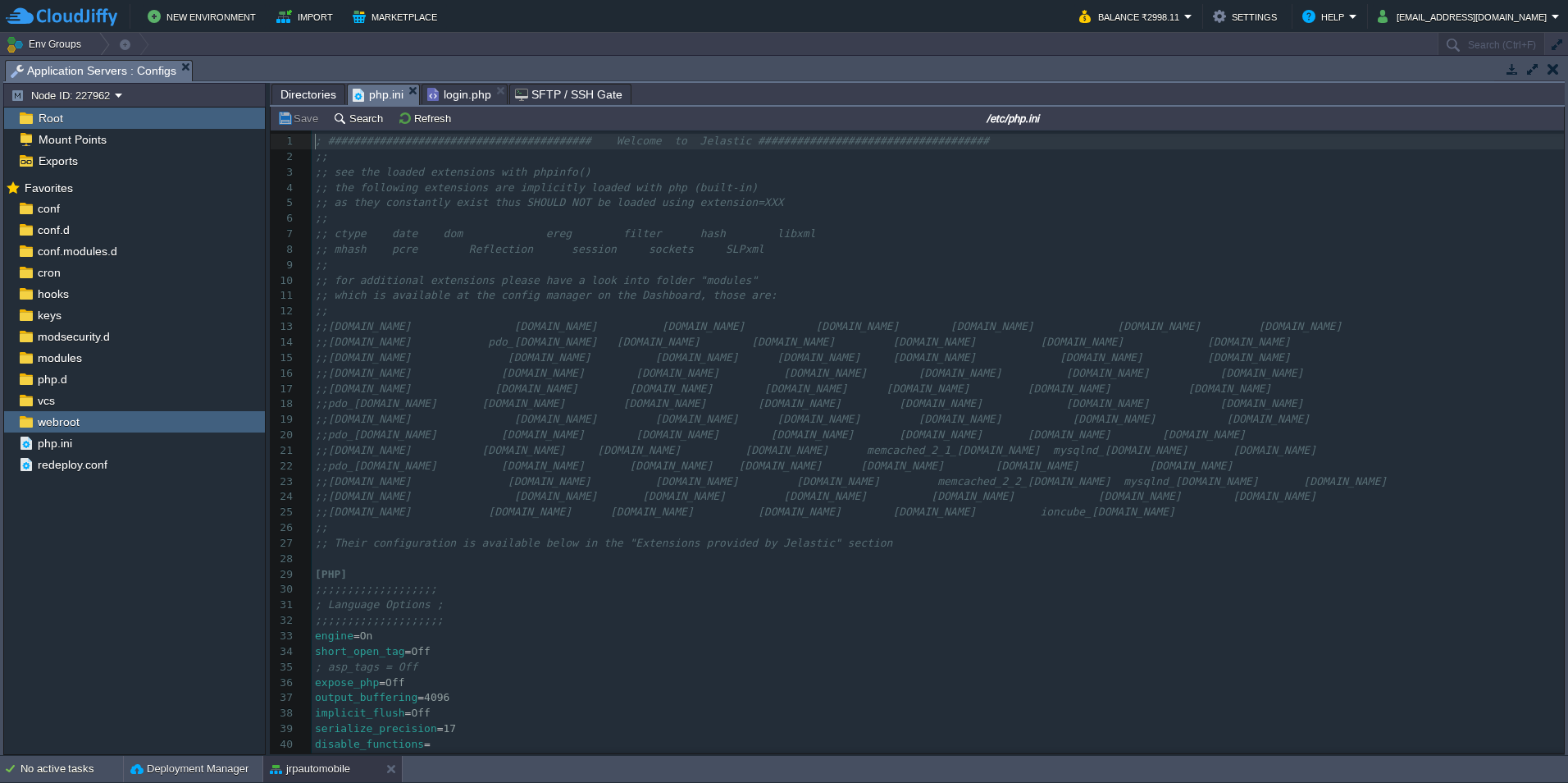
click at [377, 96] on span "php.ini" at bounding box center [378, 95] width 50 height 21
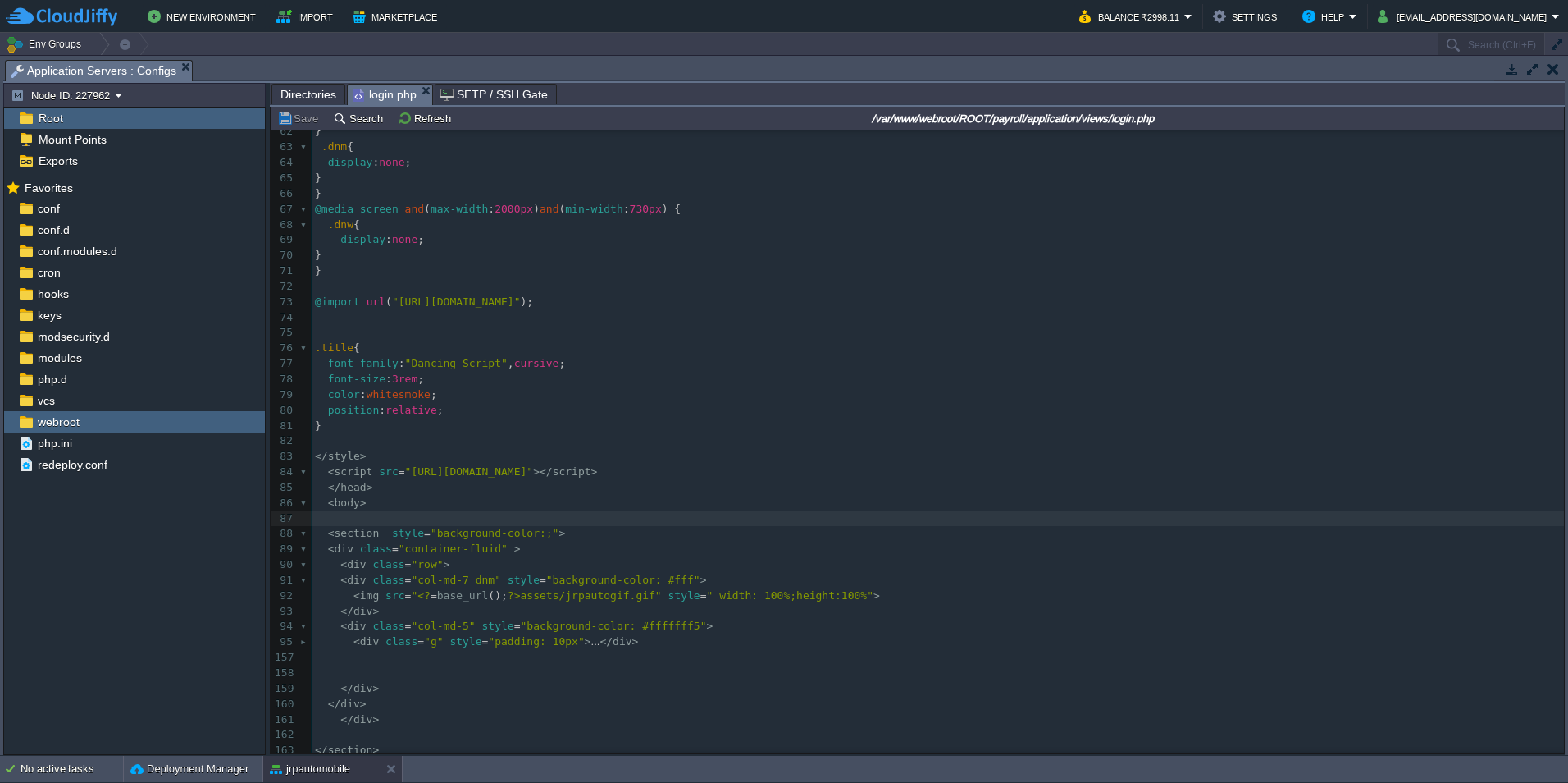
click at [376, 95] on span "login.php" at bounding box center [385, 95] width 64 height 21
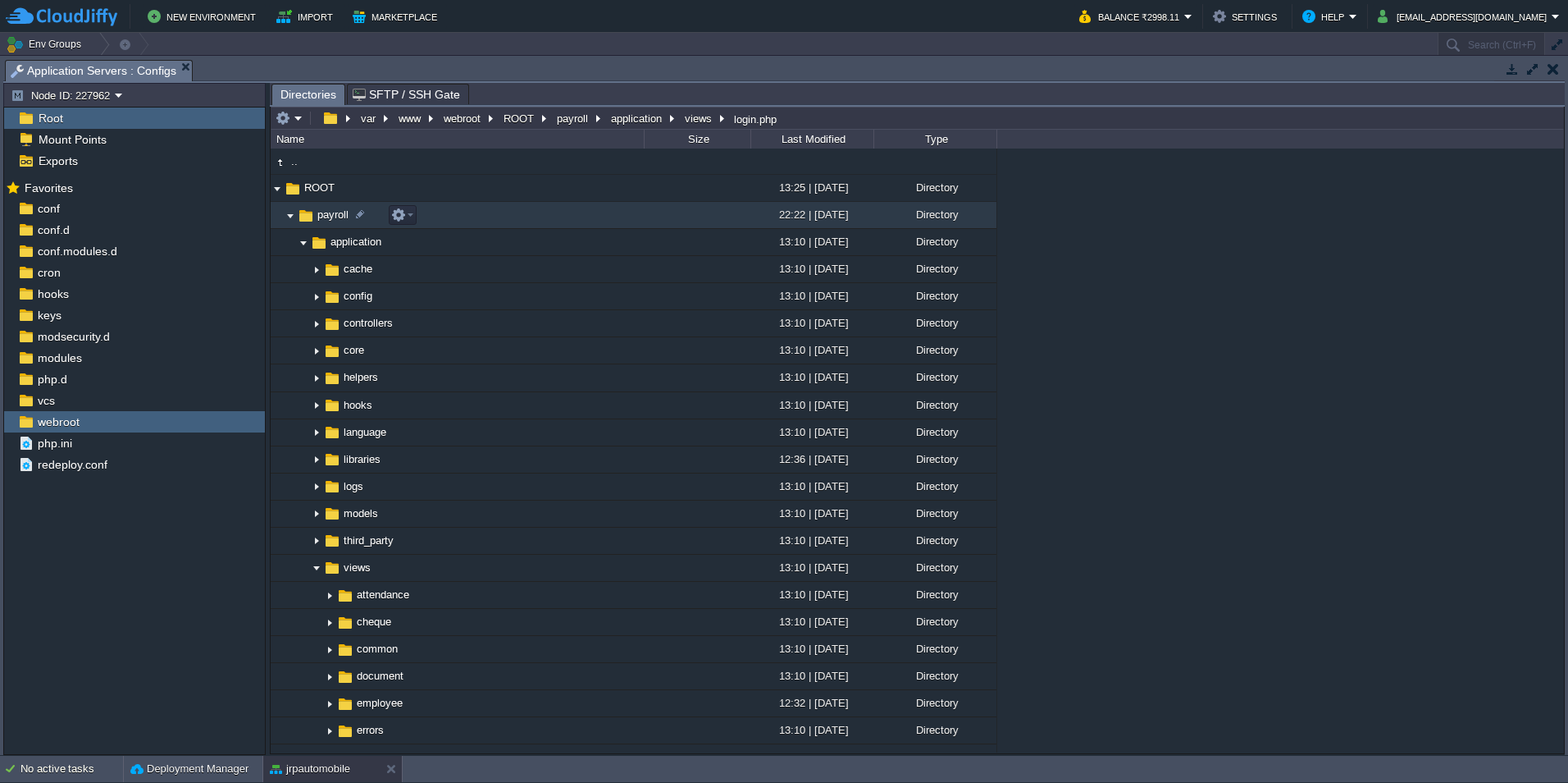
click at [286, 218] on img at bounding box center [290, 215] width 14 height 25
